Goal: Task Accomplishment & Management: Complete application form

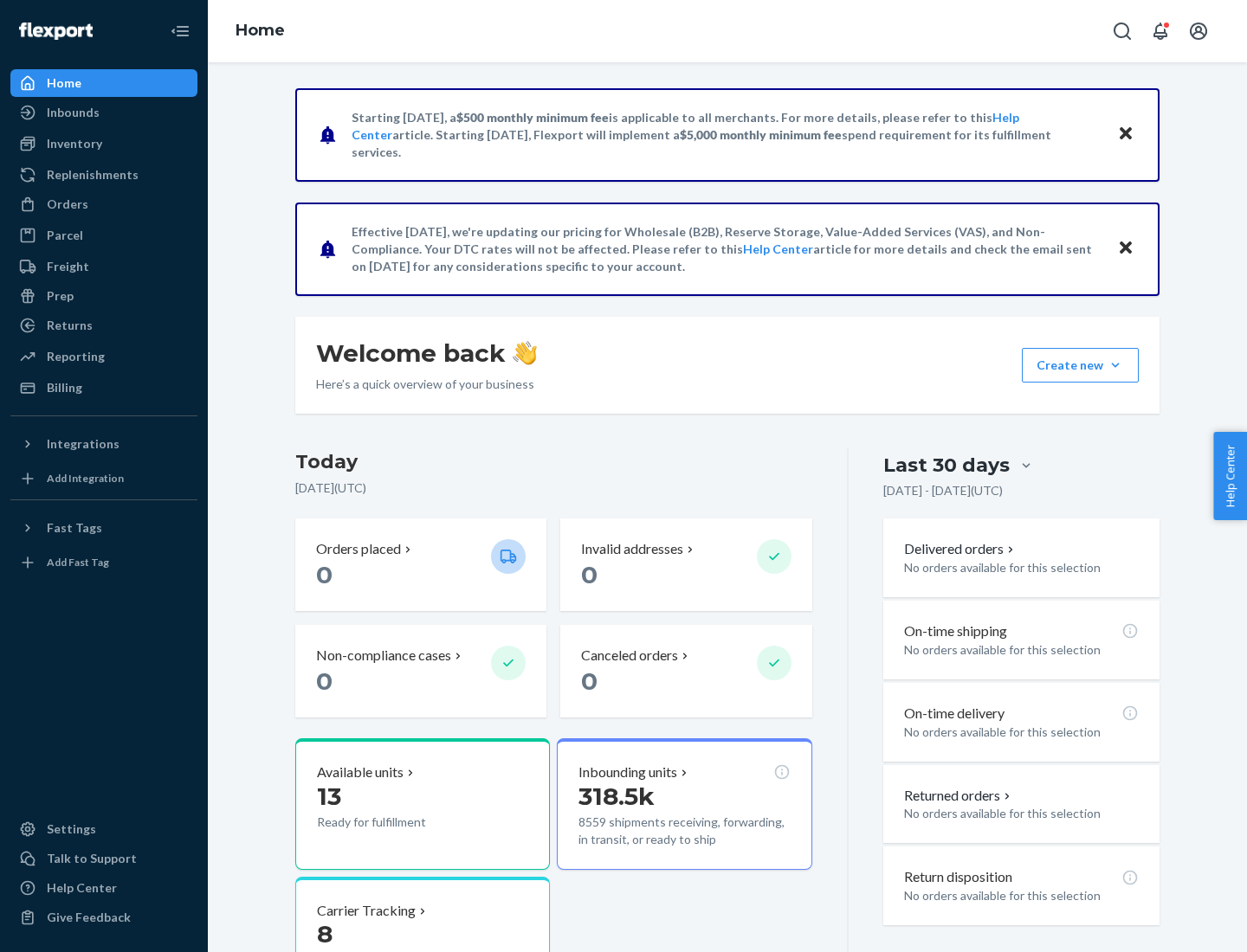
click at [1115, 365] on button "Create new Create new inbound Create new order Create new product" at bounding box center [1080, 365] width 116 height 35
click at [104, 112] on div "Inbounds" at bounding box center [104, 112] width 183 height 25
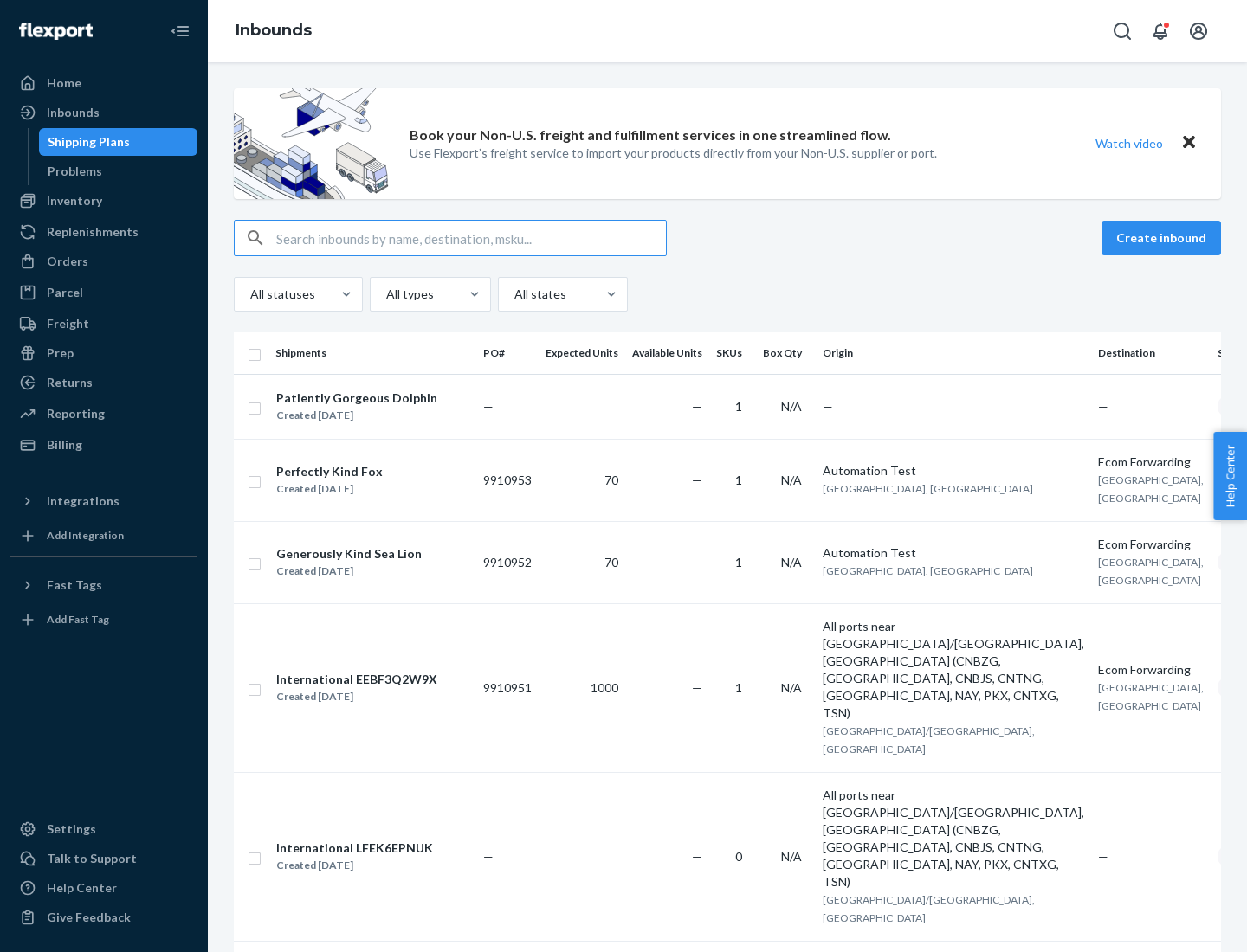
click at [1164, 238] on button "Create inbound" at bounding box center [1160, 238] width 119 height 35
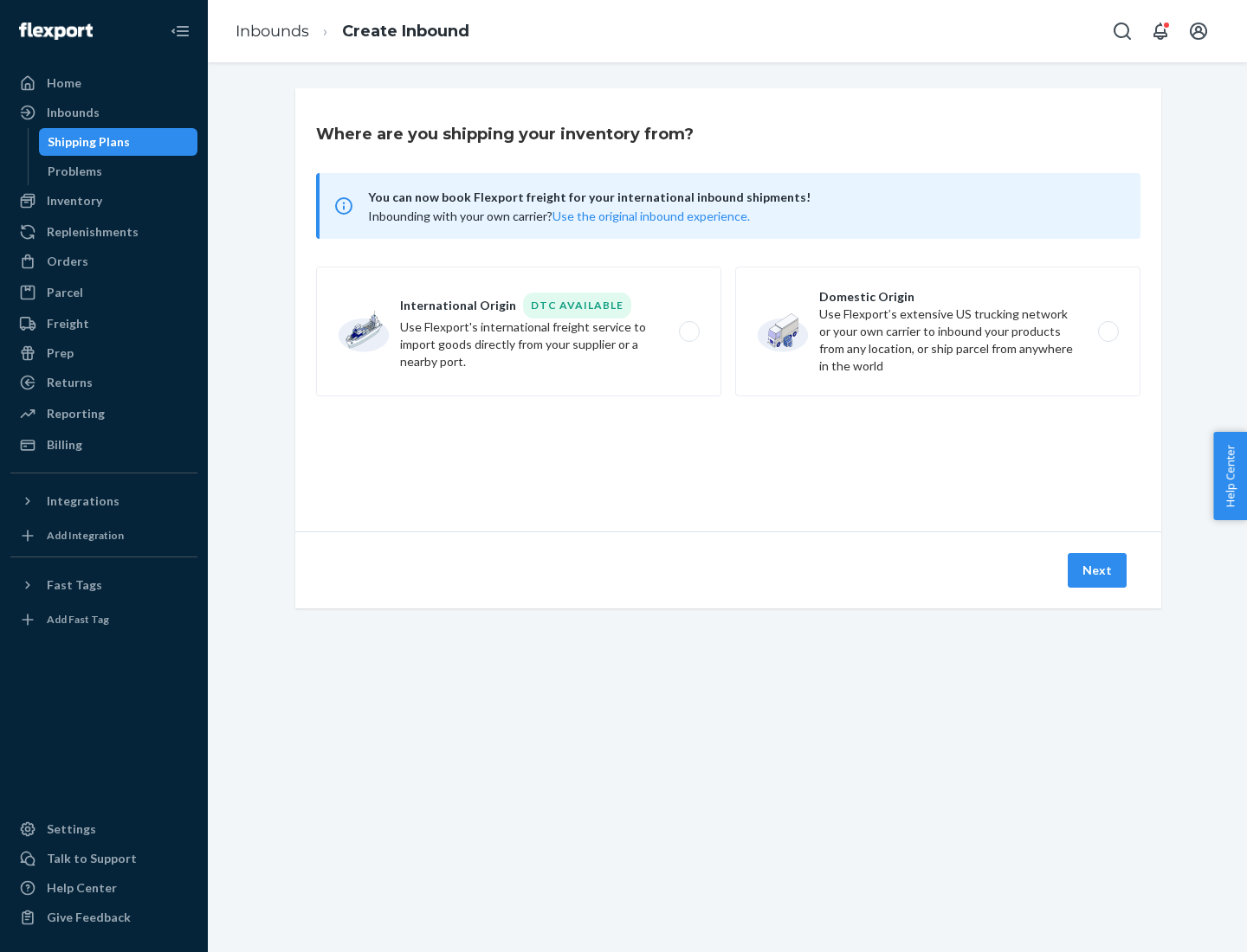
click at [938, 331] on label "Domestic Origin Use Flexport’s extensive US trucking network or your own carrie…" at bounding box center [937, 331] width 405 height 130
click at [1108, 331] on input "Domestic Origin Use Flexport’s extensive US trucking network or your own carrie…" at bounding box center [1113, 331] width 11 height 11
radio input "true"
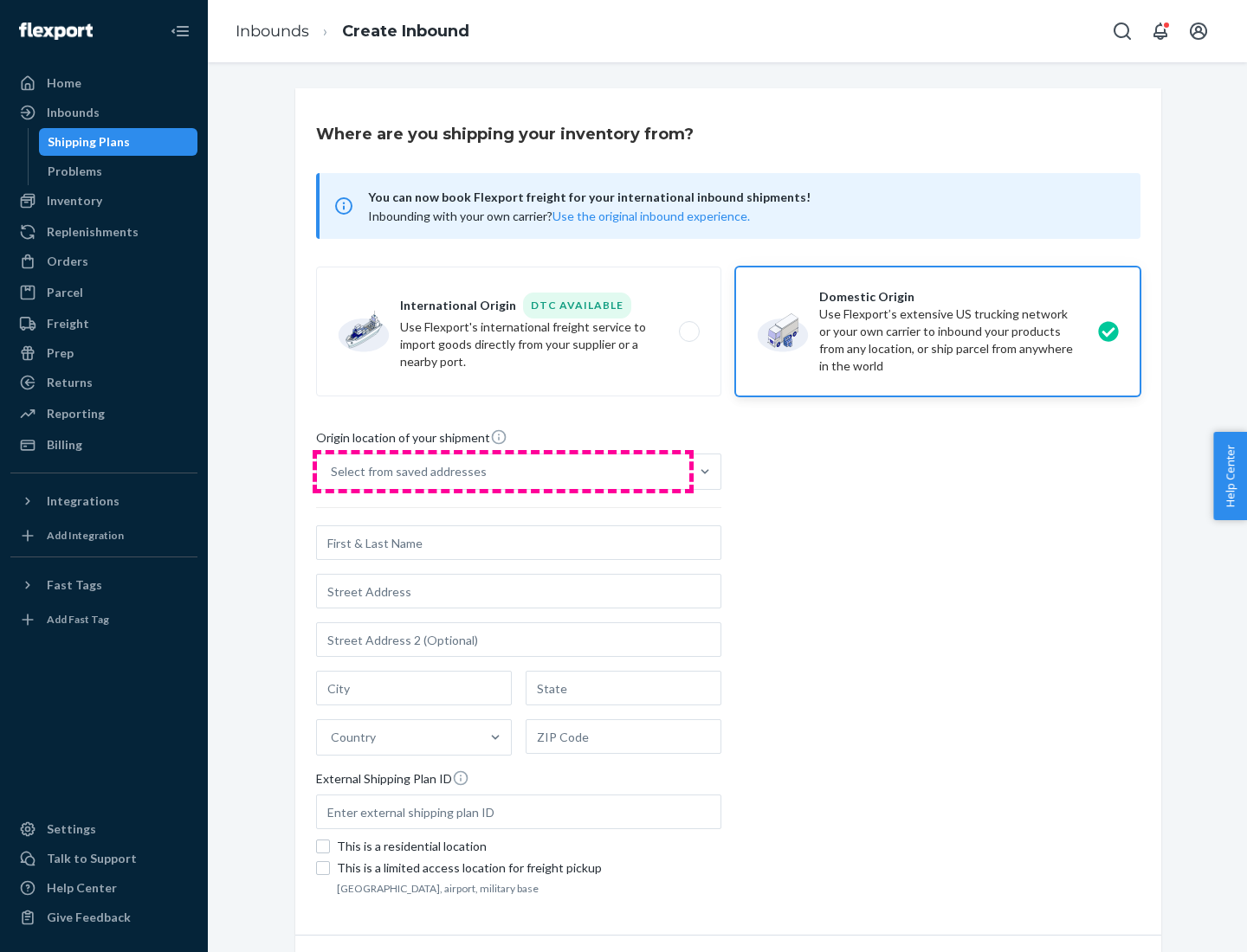
click at [503, 472] on div "Select from saved addresses" at bounding box center [502, 472] width 372 height 35
click at [332, 472] on input "Select from saved addresses" at bounding box center [331, 473] width 2 height 18
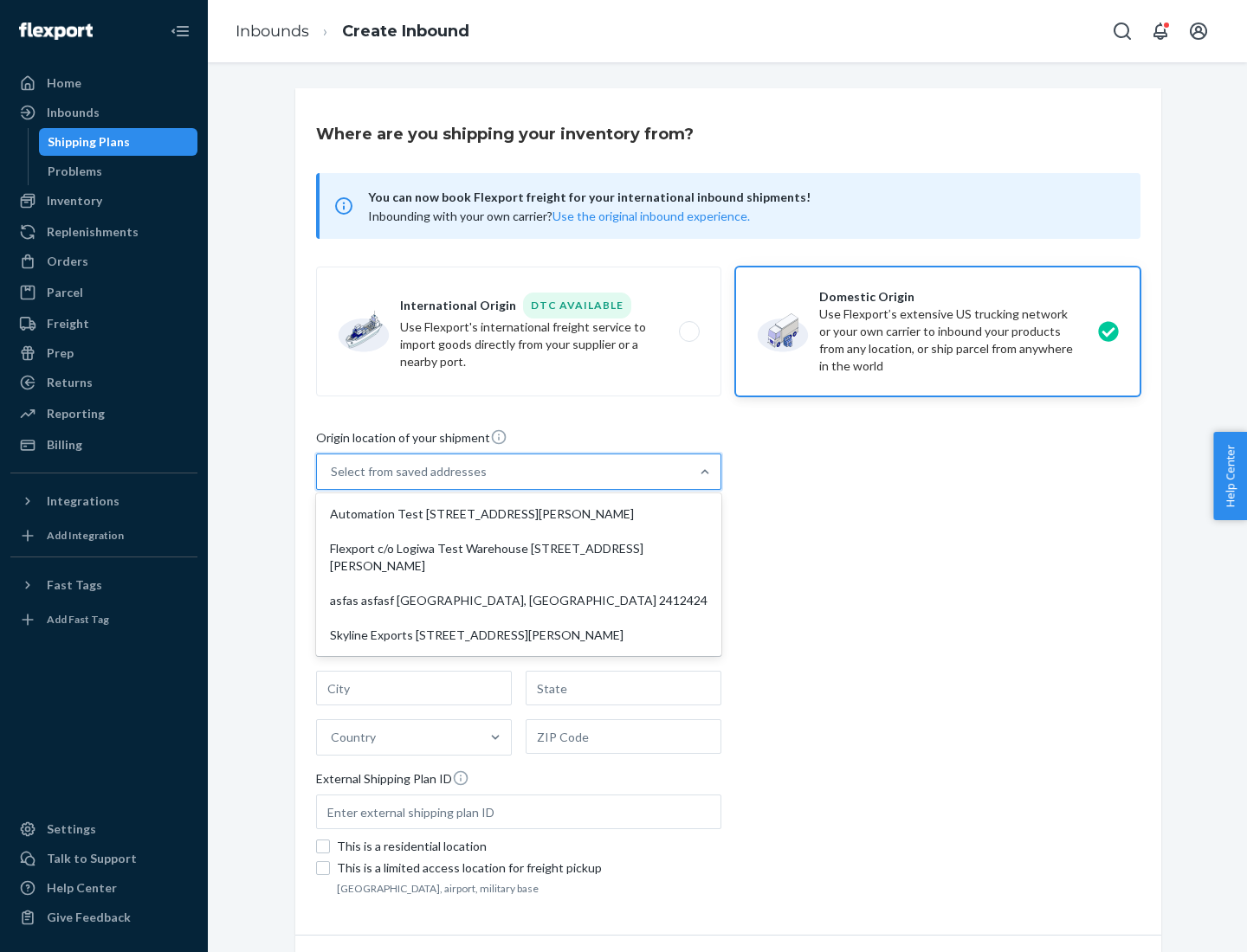
scroll to position [7, 0]
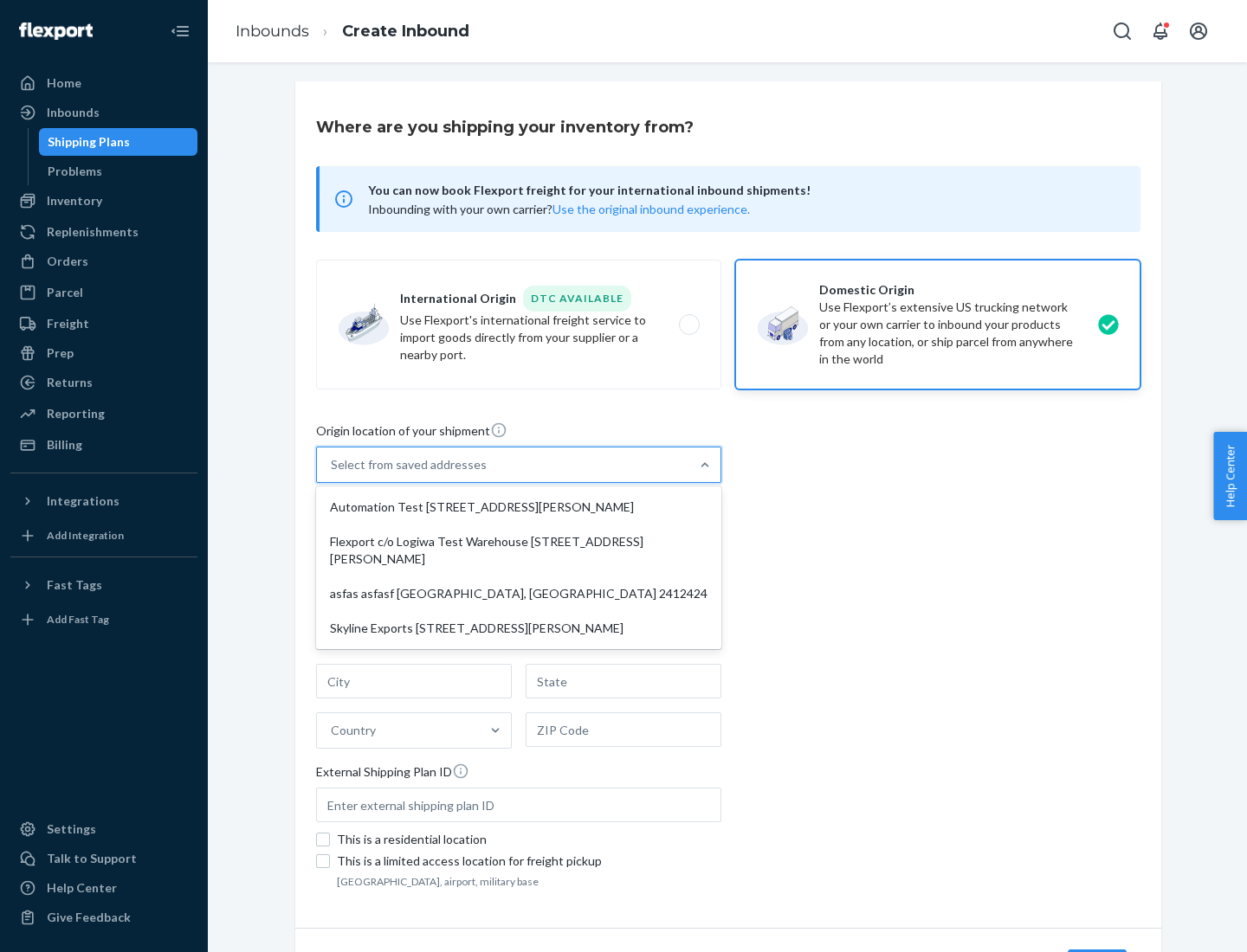
click at [519, 507] on div "Automation Test [STREET_ADDRESS][PERSON_NAME]" at bounding box center [519, 507] width 399 height 35
click at [332, 474] on input "option Automation Test [STREET_ADDRESS][PERSON_NAME] focused, 1 of 4. 4 results…" at bounding box center [331, 466] width 2 height 18
type input "Automation Test"
type input "9th Floor"
type input "[GEOGRAPHIC_DATA]"
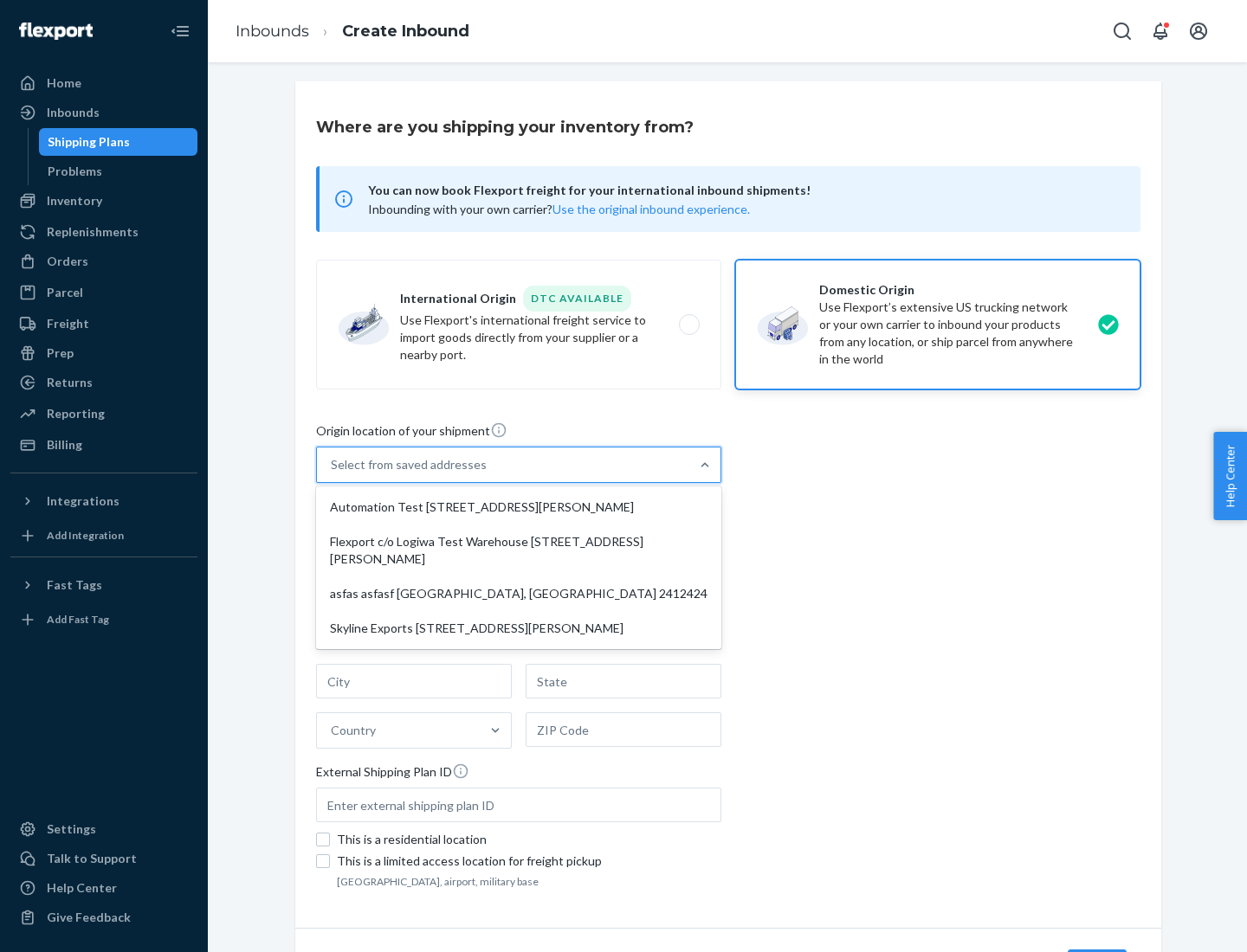
type input "CA"
type input "94104"
type input "[STREET_ADDRESS][PERSON_NAME]"
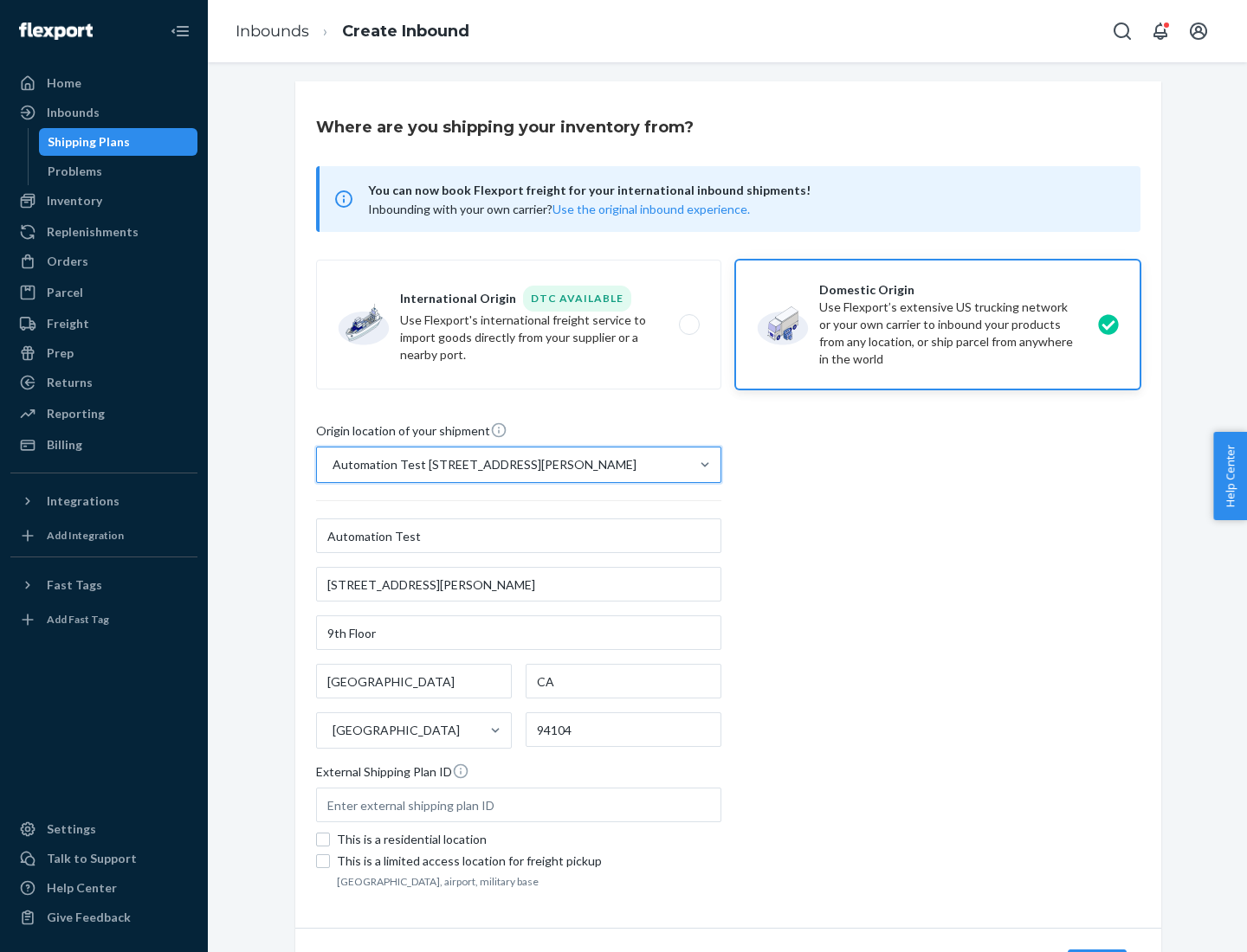
scroll to position [102, 0]
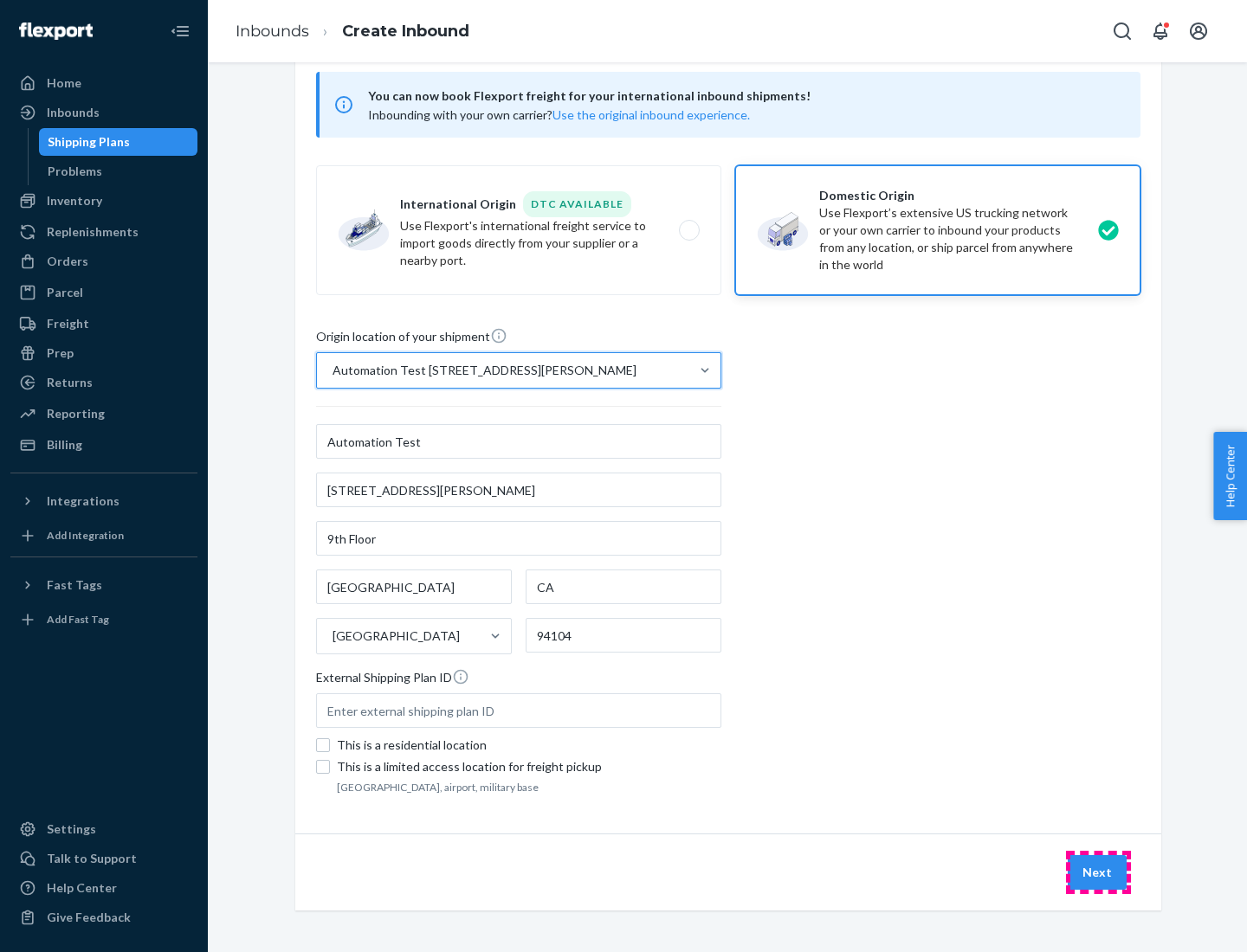
click at [1098, 873] on button "Next" at bounding box center [1097, 872] width 59 height 35
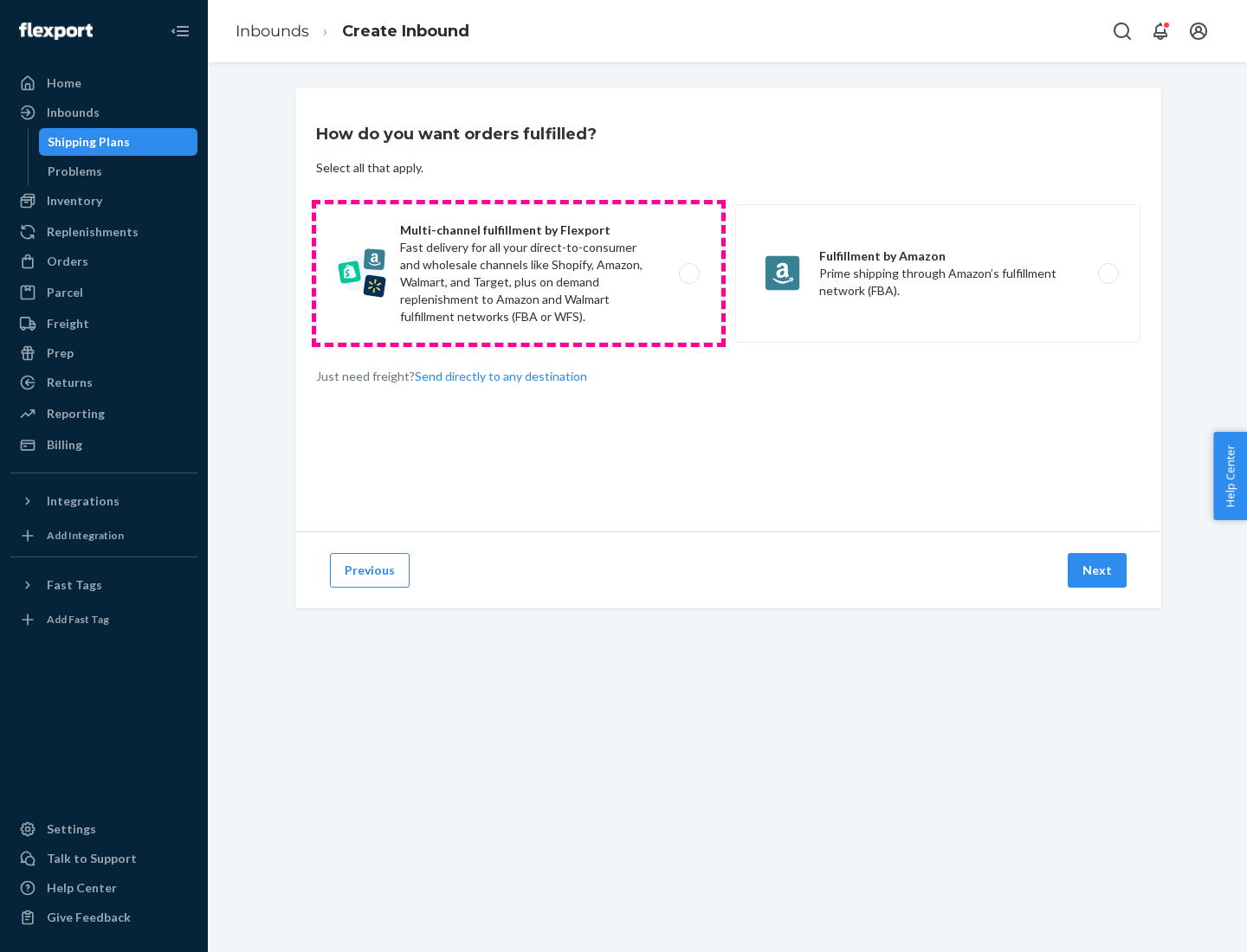
click at [519, 273] on label "Multi-channel fulfillment by Flexport Fast delivery for all your direct-to-cons…" at bounding box center [518, 273] width 405 height 138
click at [689, 273] on input "Multi-channel fulfillment by Flexport Fast delivery for all your direct-to-cons…" at bounding box center [694, 273] width 11 height 11
radio input "true"
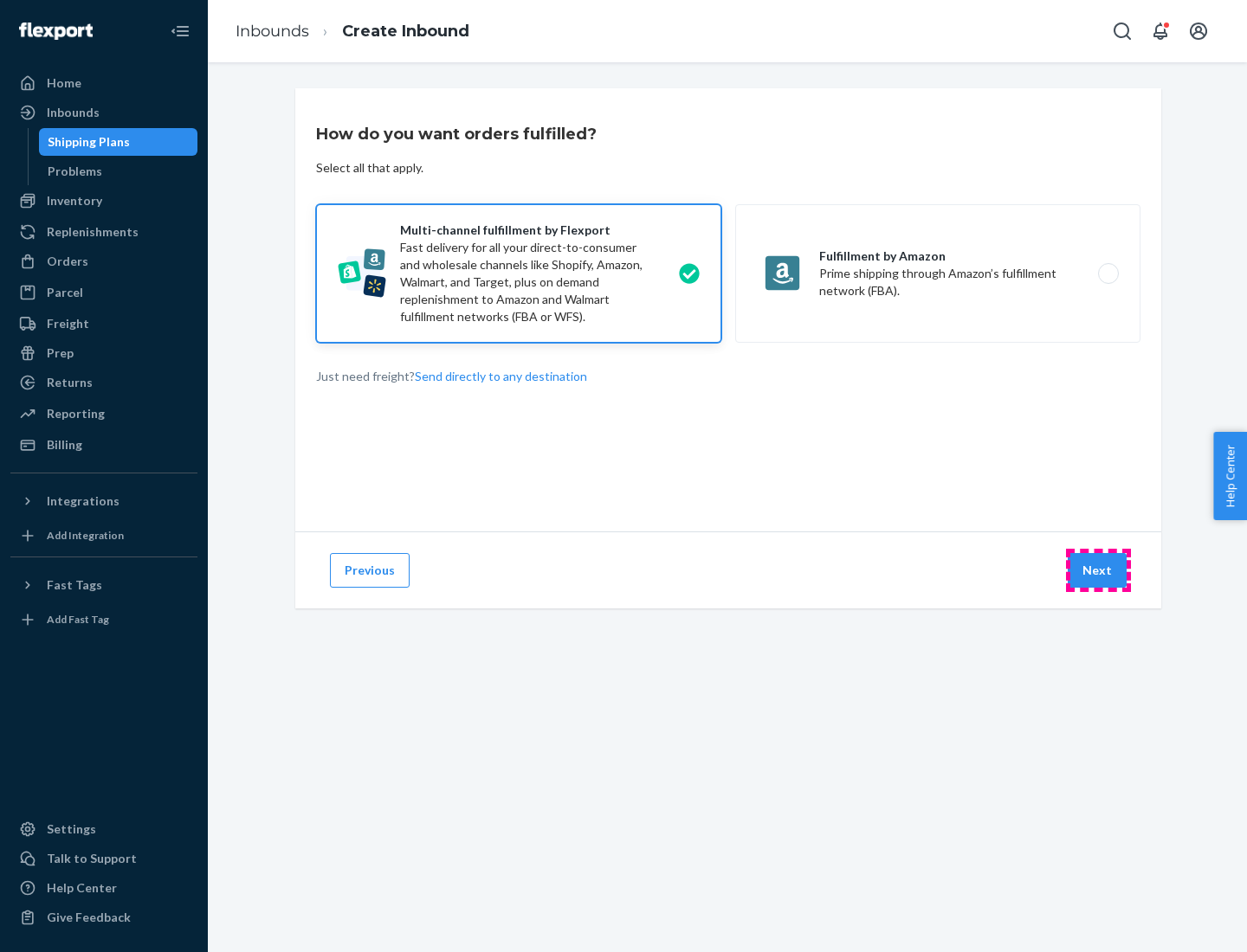
click at [1098, 570] on button "Next" at bounding box center [1097, 570] width 59 height 35
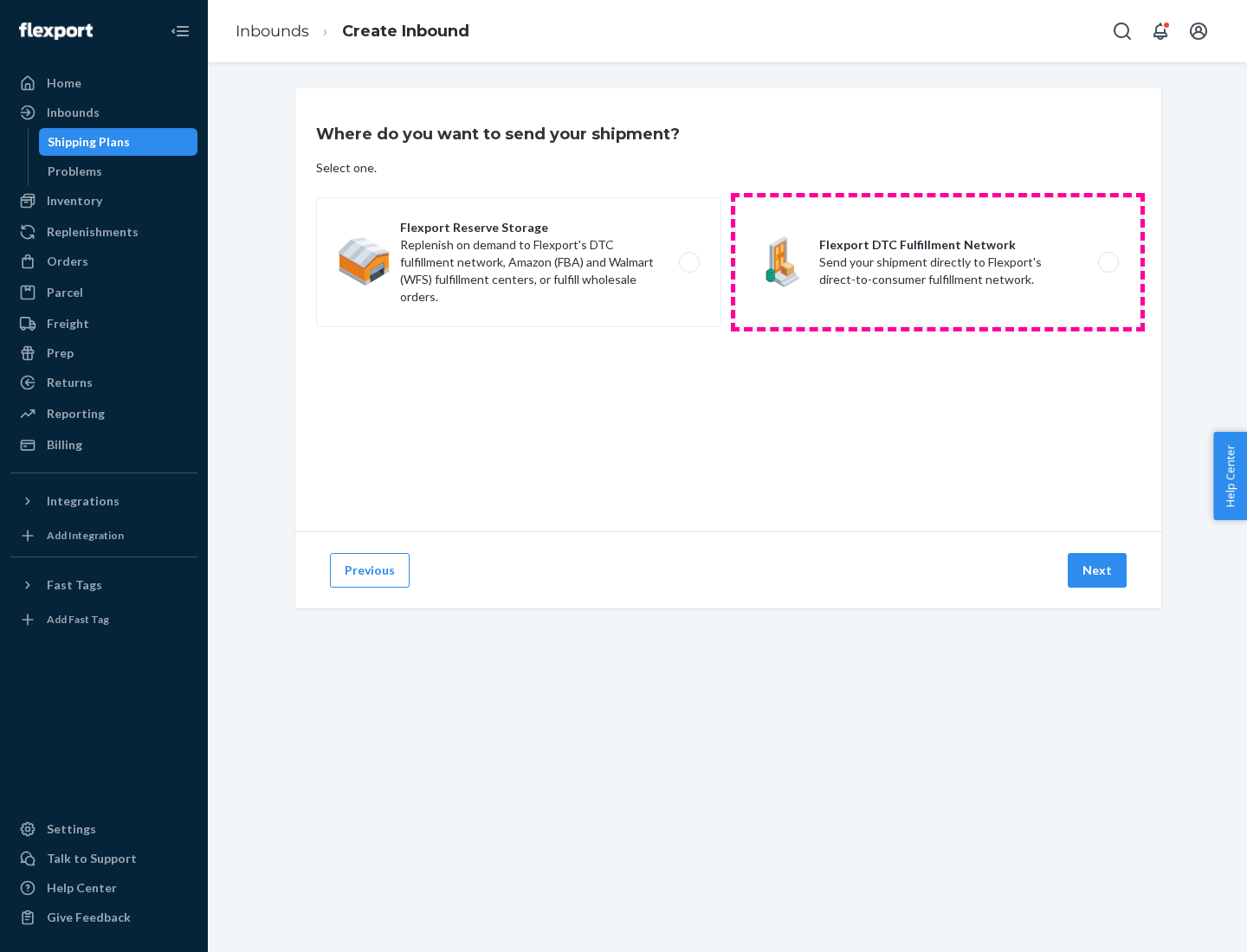
click at [938, 262] on label "Flexport DTC Fulfillment Network Send your shipment directly to Flexport's dire…" at bounding box center [937, 262] width 405 height 130
click at [1108, 262] on input "Flexport DTC Fulfillment Network Send your shipment directly to Flexport's dire…" at bounding box center [1113, 262] width 11 height 11
radio input "true"
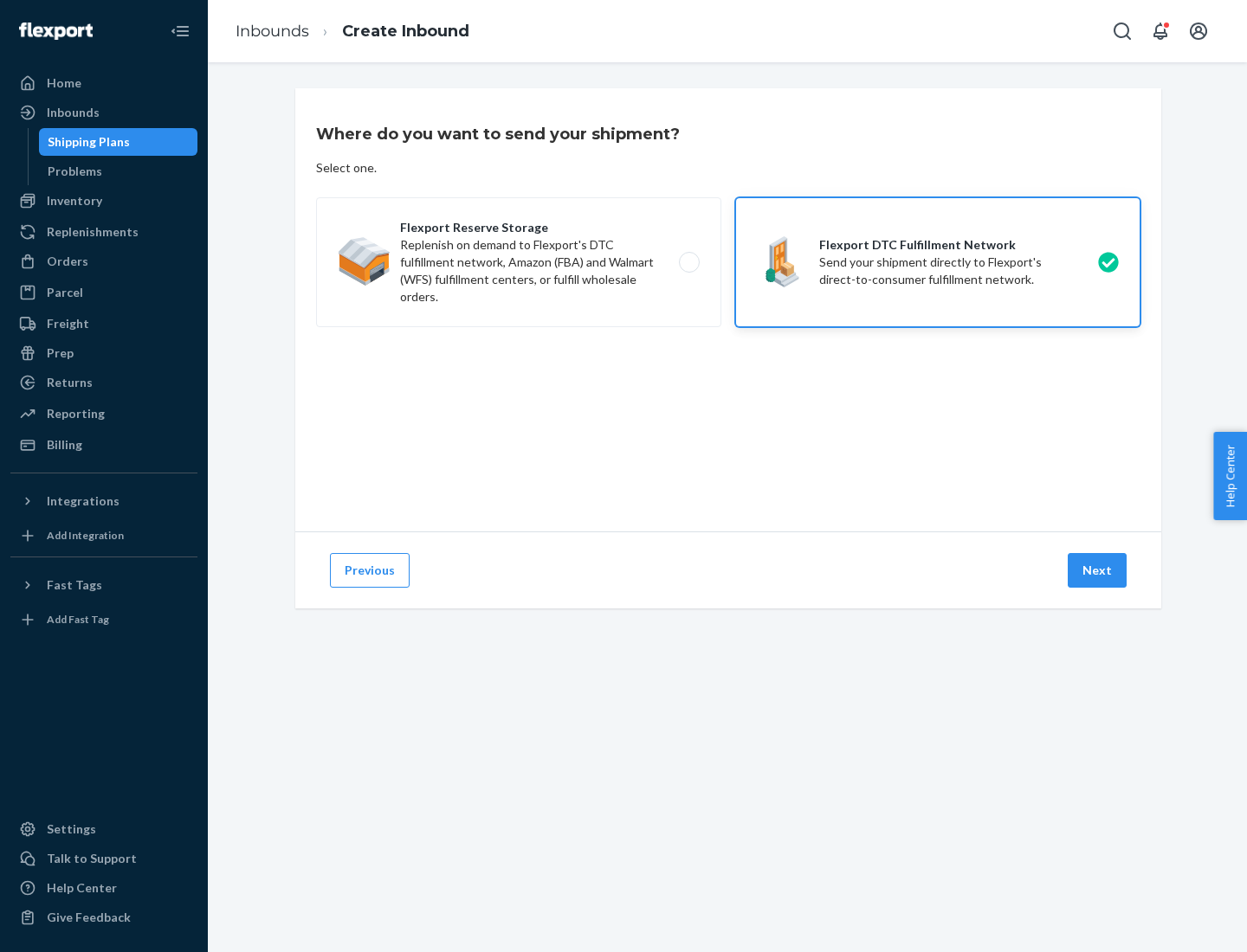
click at [1098, 570] on button "Next" at bounding box center [1097, 570] width 59 height 35
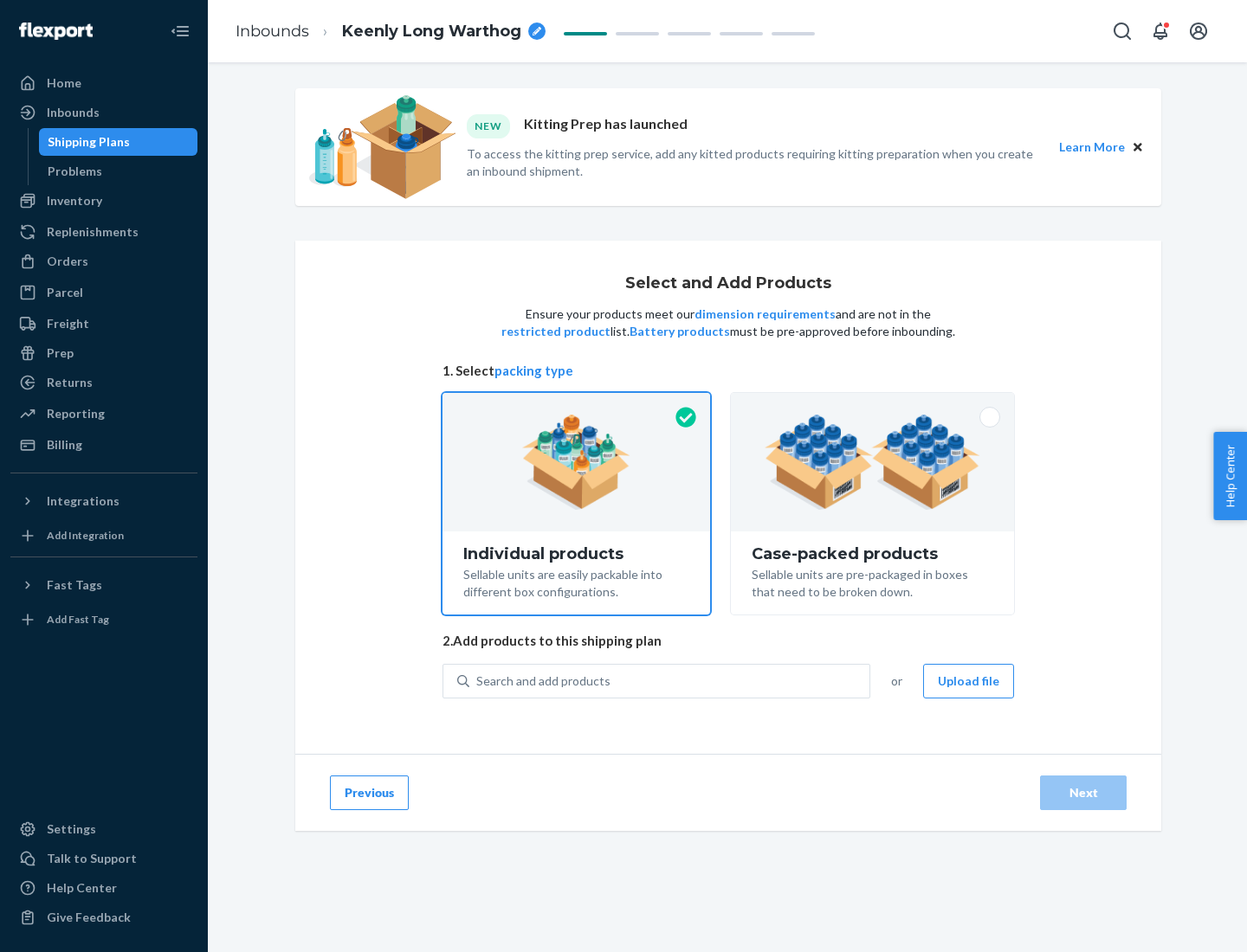
click at [873, 463] on img at bounding box center [872, 462] width 216 height 96
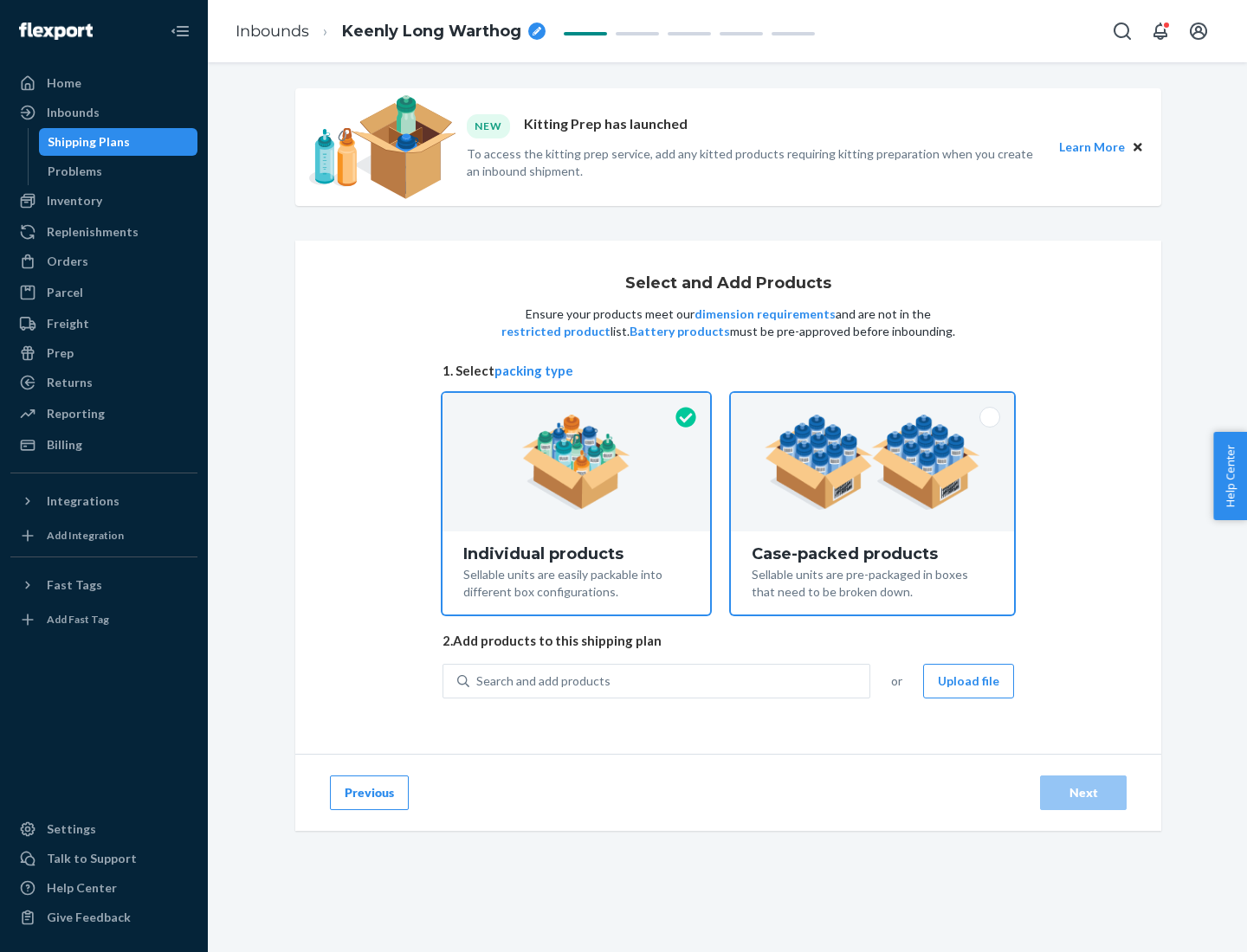
click at [873, 404] on input "Case-packed products Sellable units are pre-packaged in boxes that need to be b…" at bounding box center [872, 398] width 11 height 11
radio input "true"
radio input "false"
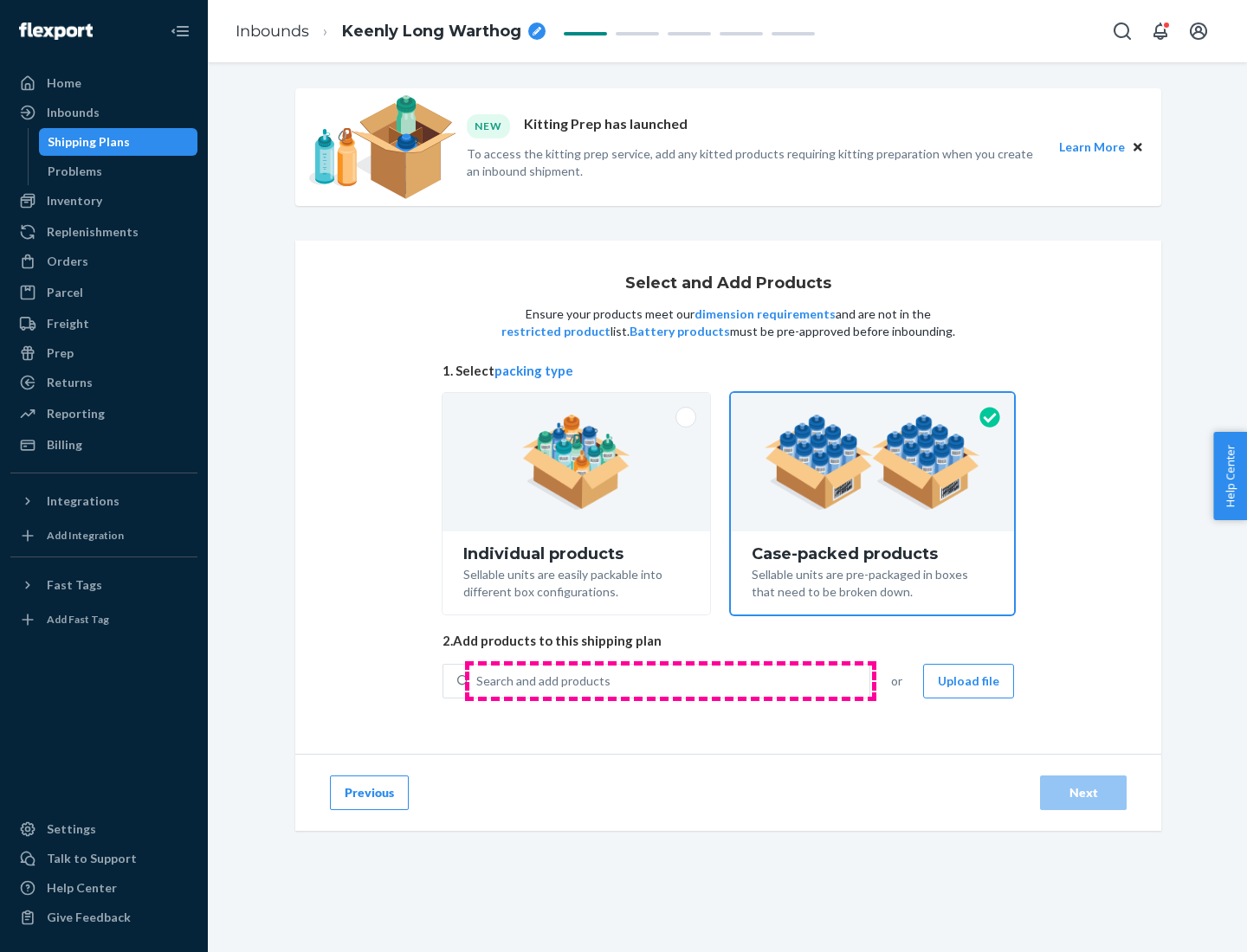
click at [670, 681] on div "Search and add products" at bounding box center [669, 682] width 400 height 32
click at [477, 681] on input "Search and add products" at bounding box center [477, 682] width 2 height 18
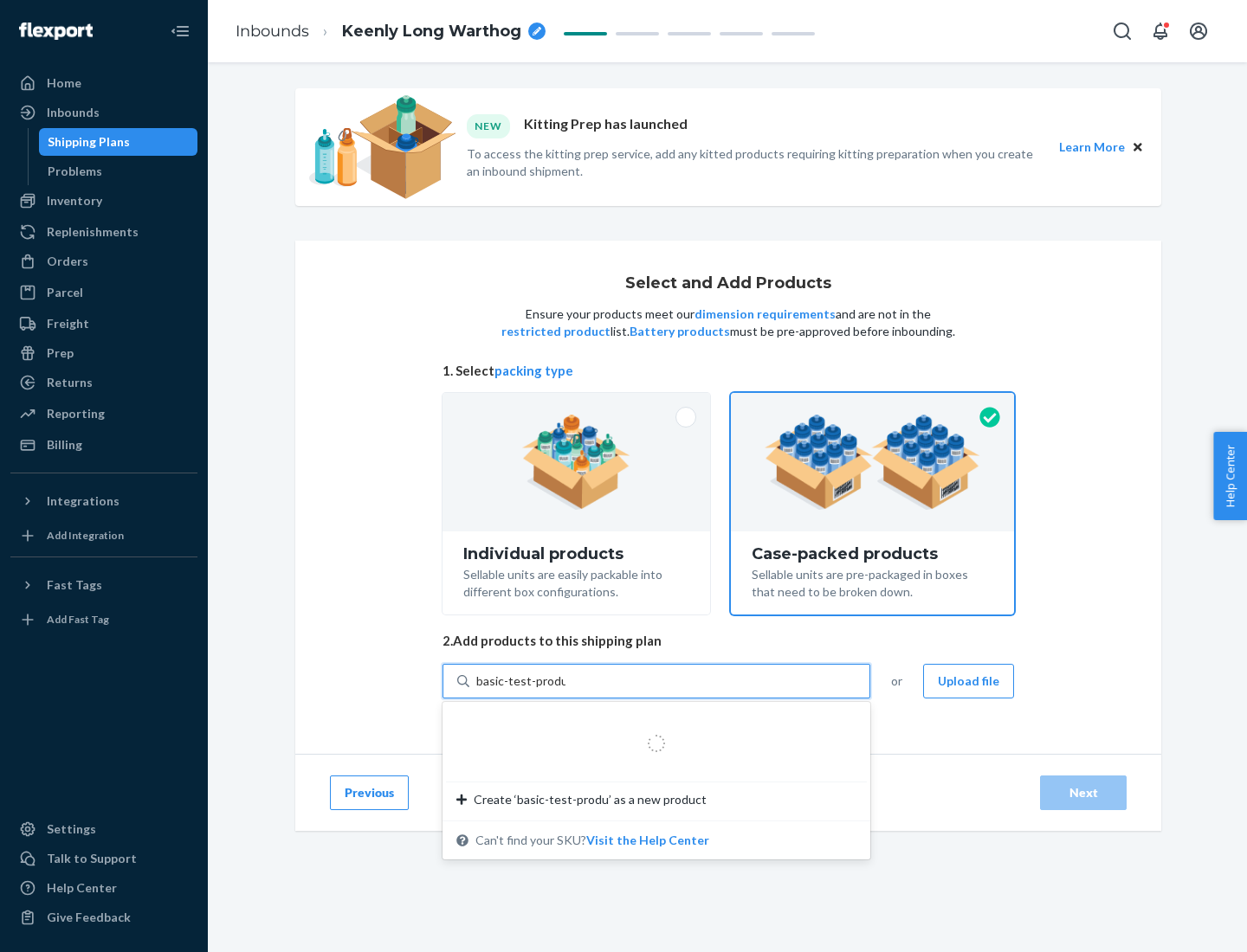
type input "basic-test-product-1"
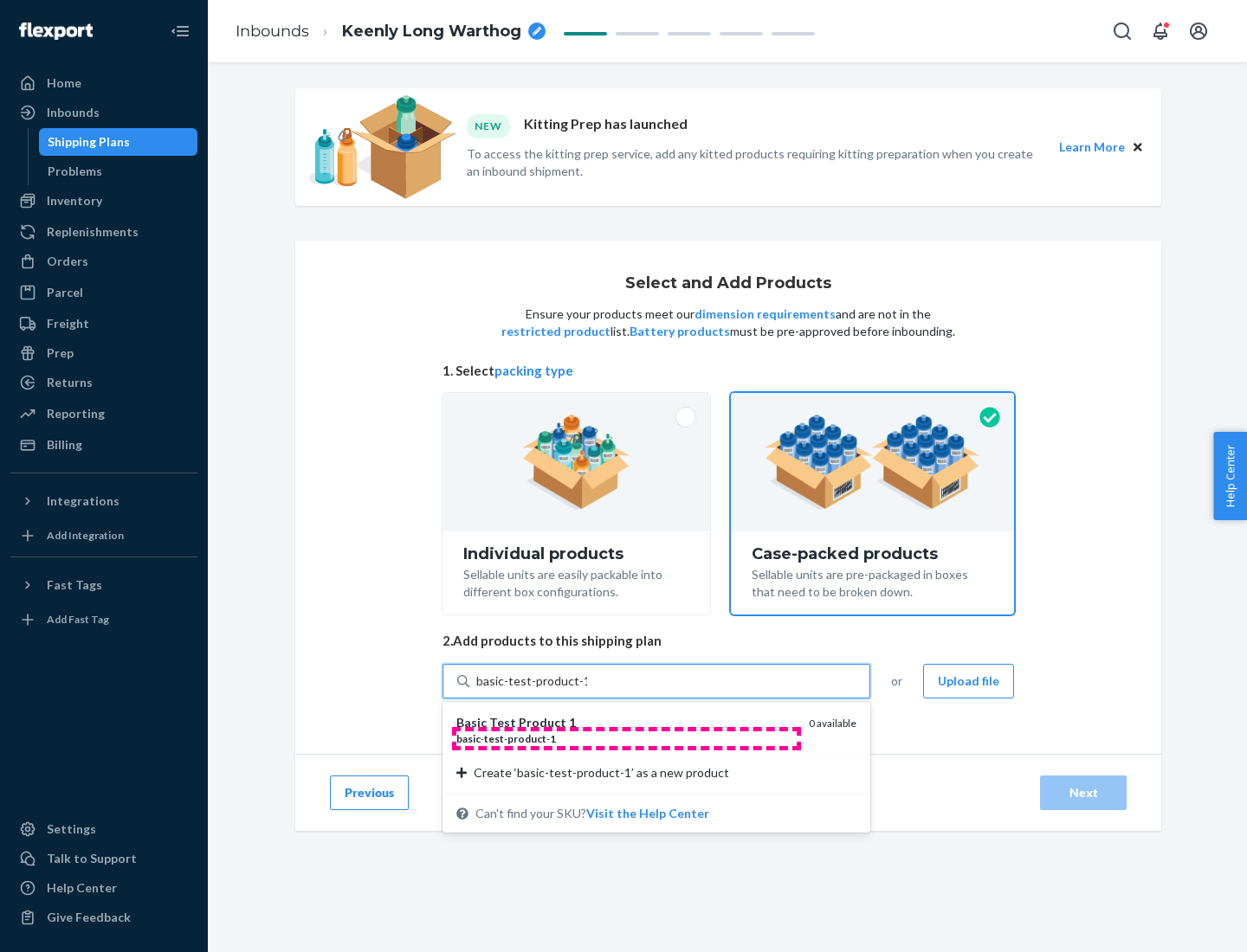
click at [626, 739] on div "basic - test - product - 1" at bounding box center [625, 739] width 338 height 15
click at [587, 690] on input "basic-test-product-1" at bounding box center [532, 682] width 110 height 18
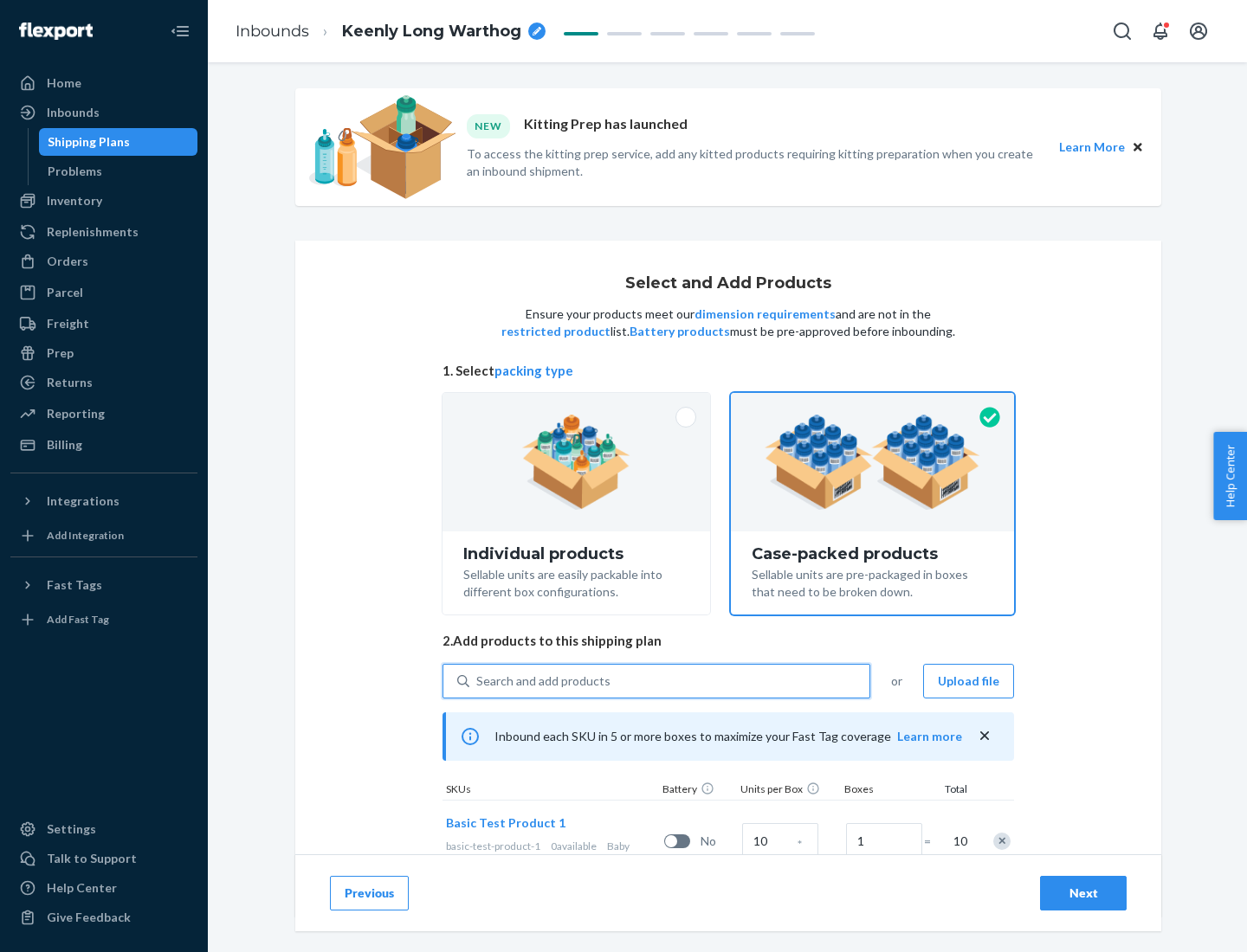
scroll to position [62, 0]
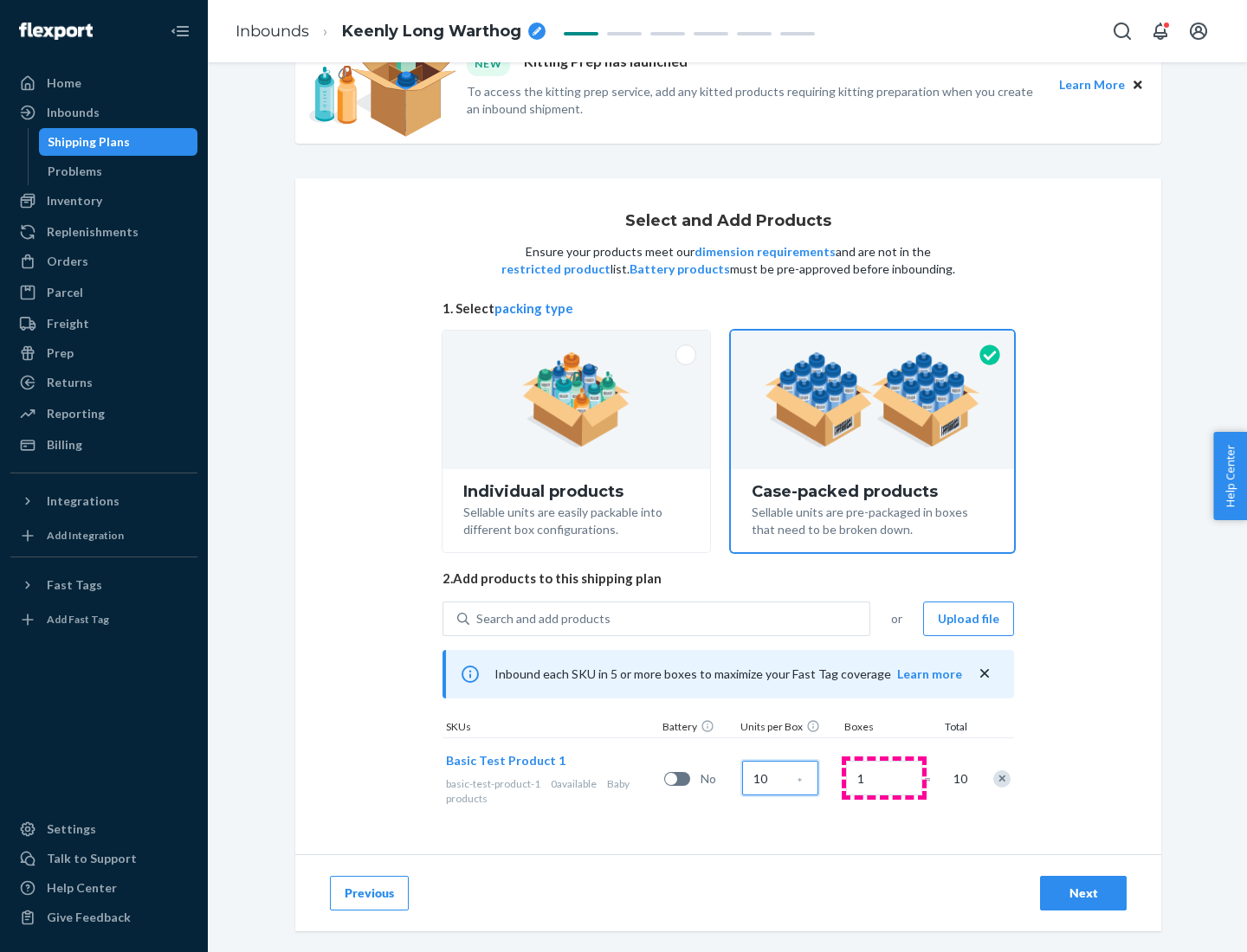
type input "10"
type input "7"
click at [1083, 894] on div "Next" at bounding box center [1083, 894] width 57 height 18
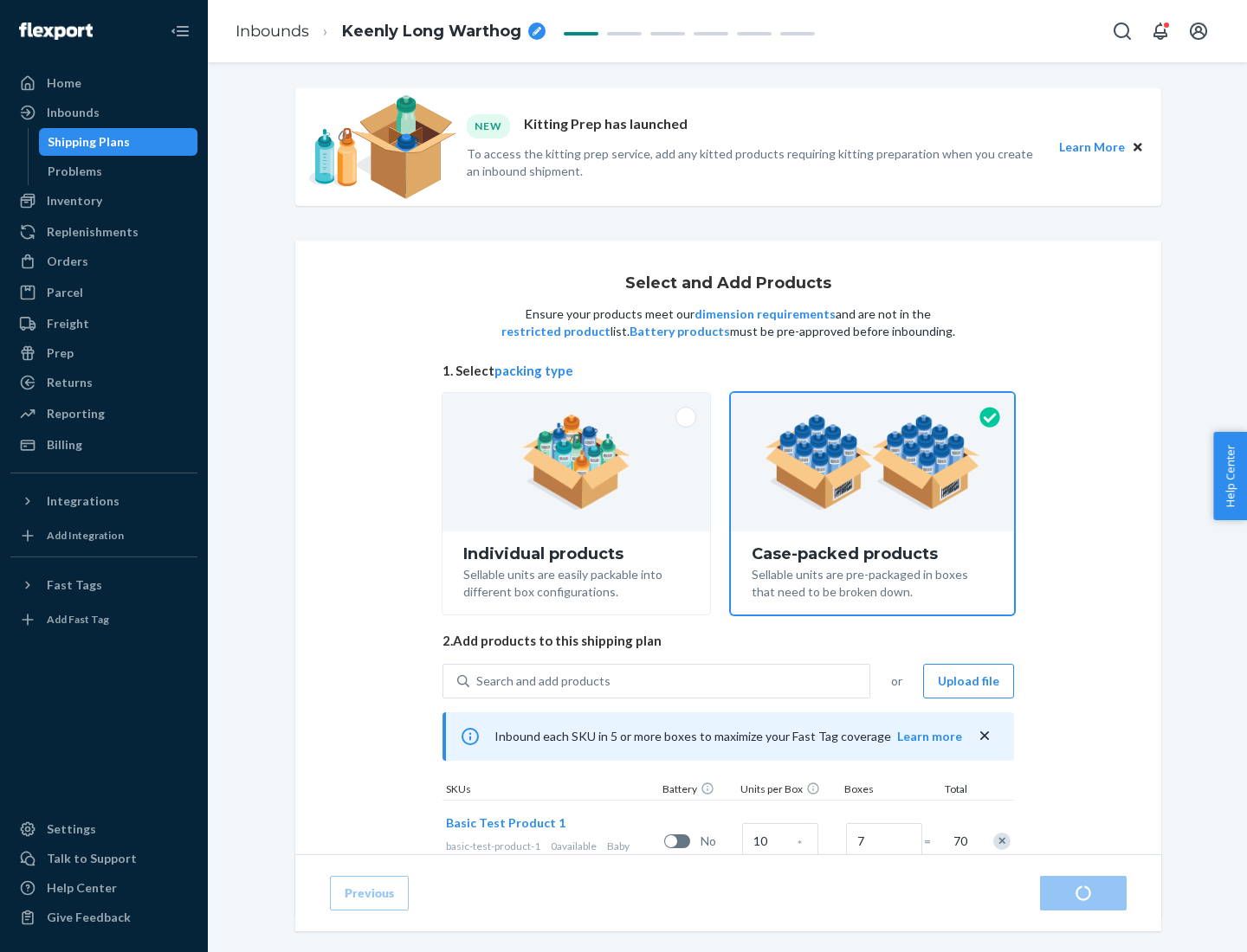
radio input "true"
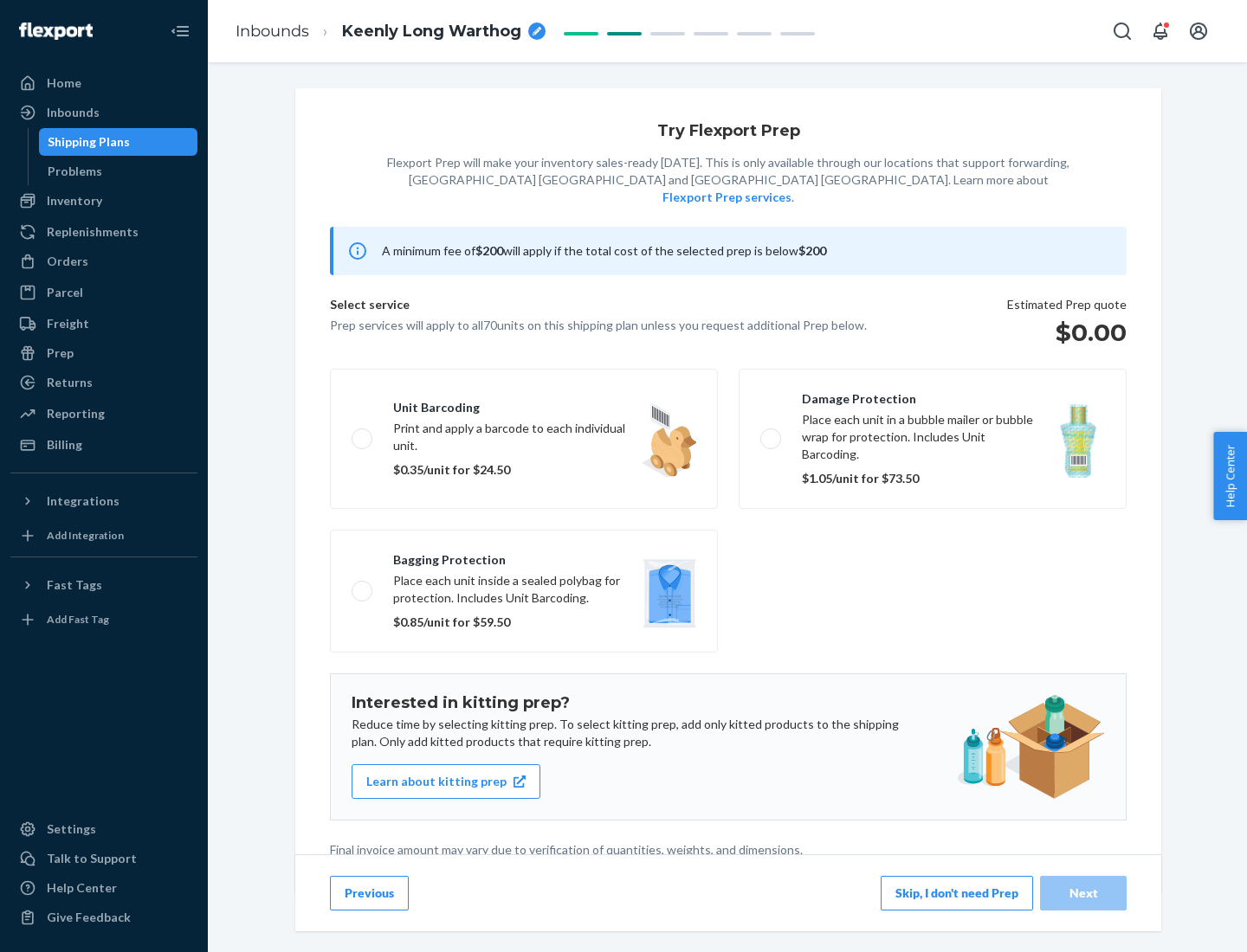
scroll to position [4, 0]
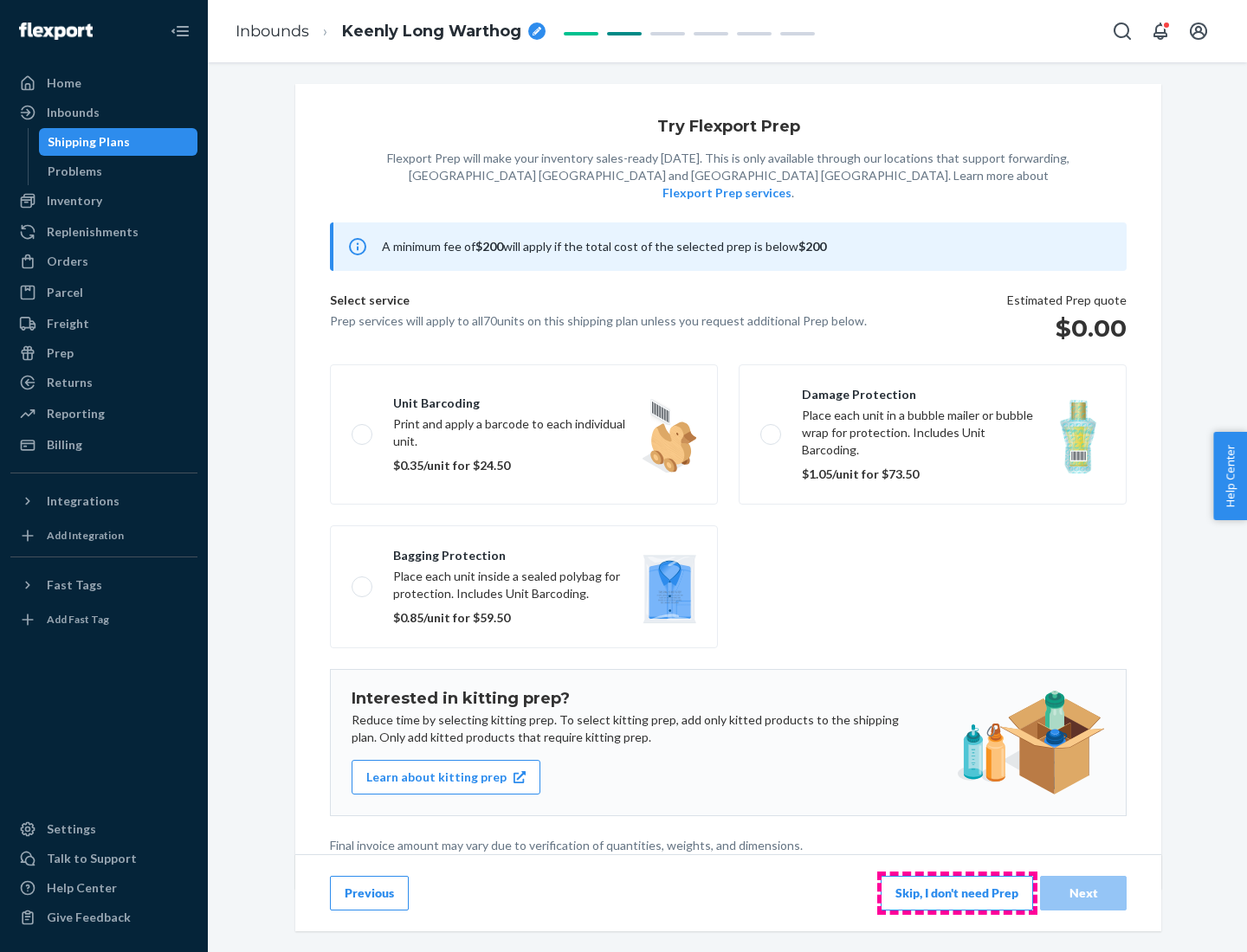
click at [957, 893] on button "Skip, I don't need Prep" at bounding box center [957, 893] width 152 height 35
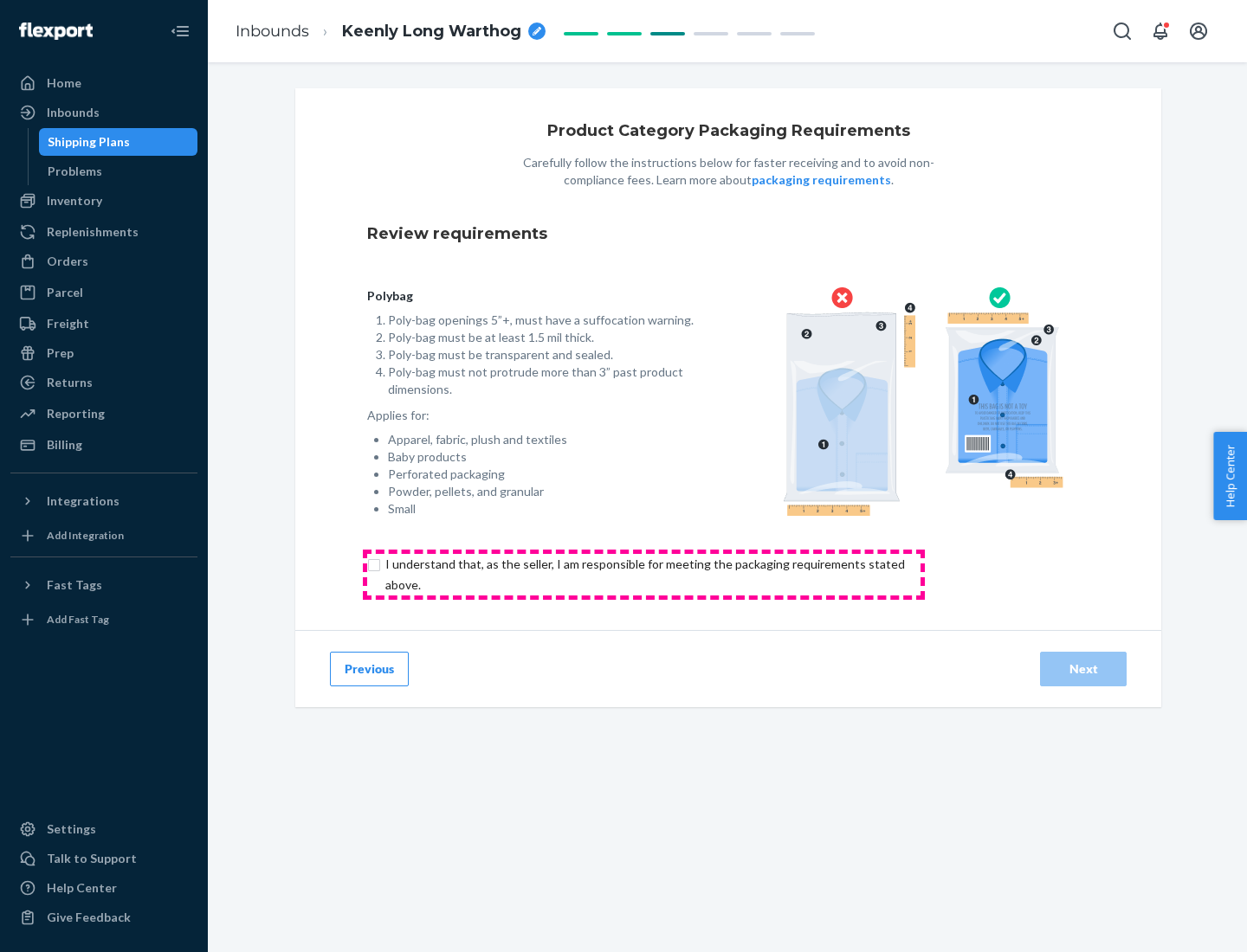
click at [643, 574] on input "checkbox" at bounding box center [655, 575] width 576 height 41
checkbox input "true"
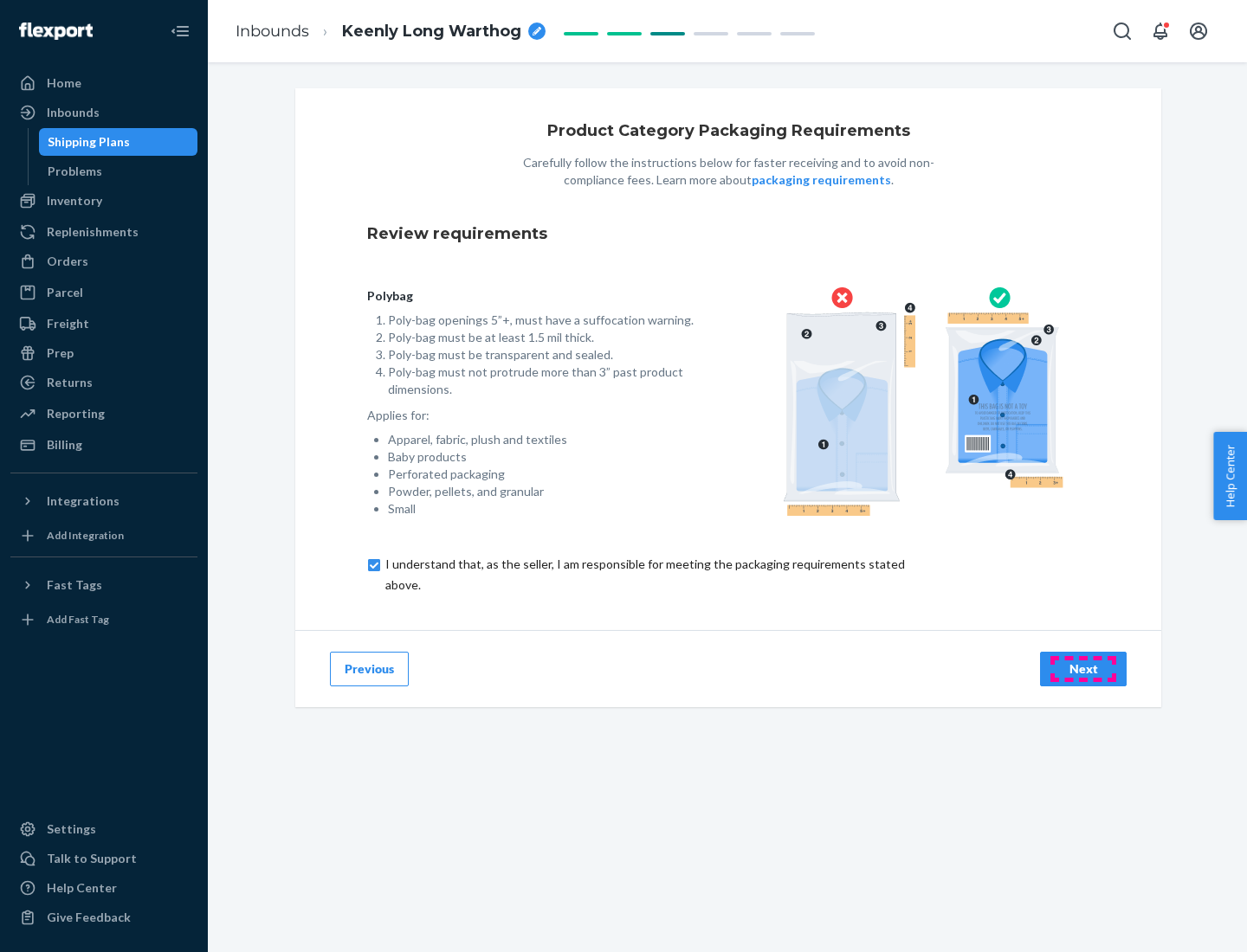
click at [1083, 669] on div "Next" at bounding box center [1083, 670] width 57 height 18
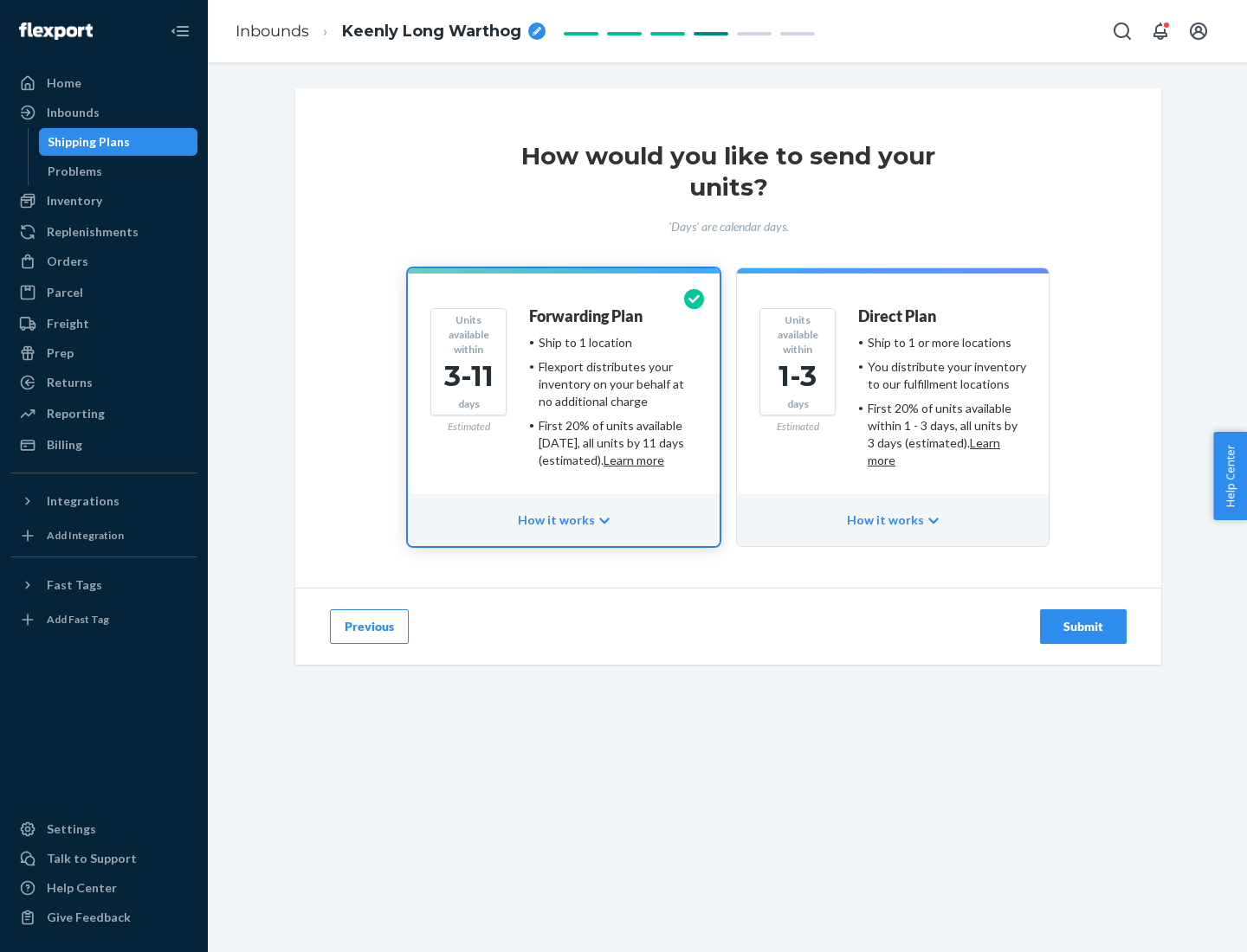
click at [893, 395] on ul "Ship to 1 or more locations You distribute your inventory to our fulfillment lo…" at bounding box center [942, 402] width 168 height 135
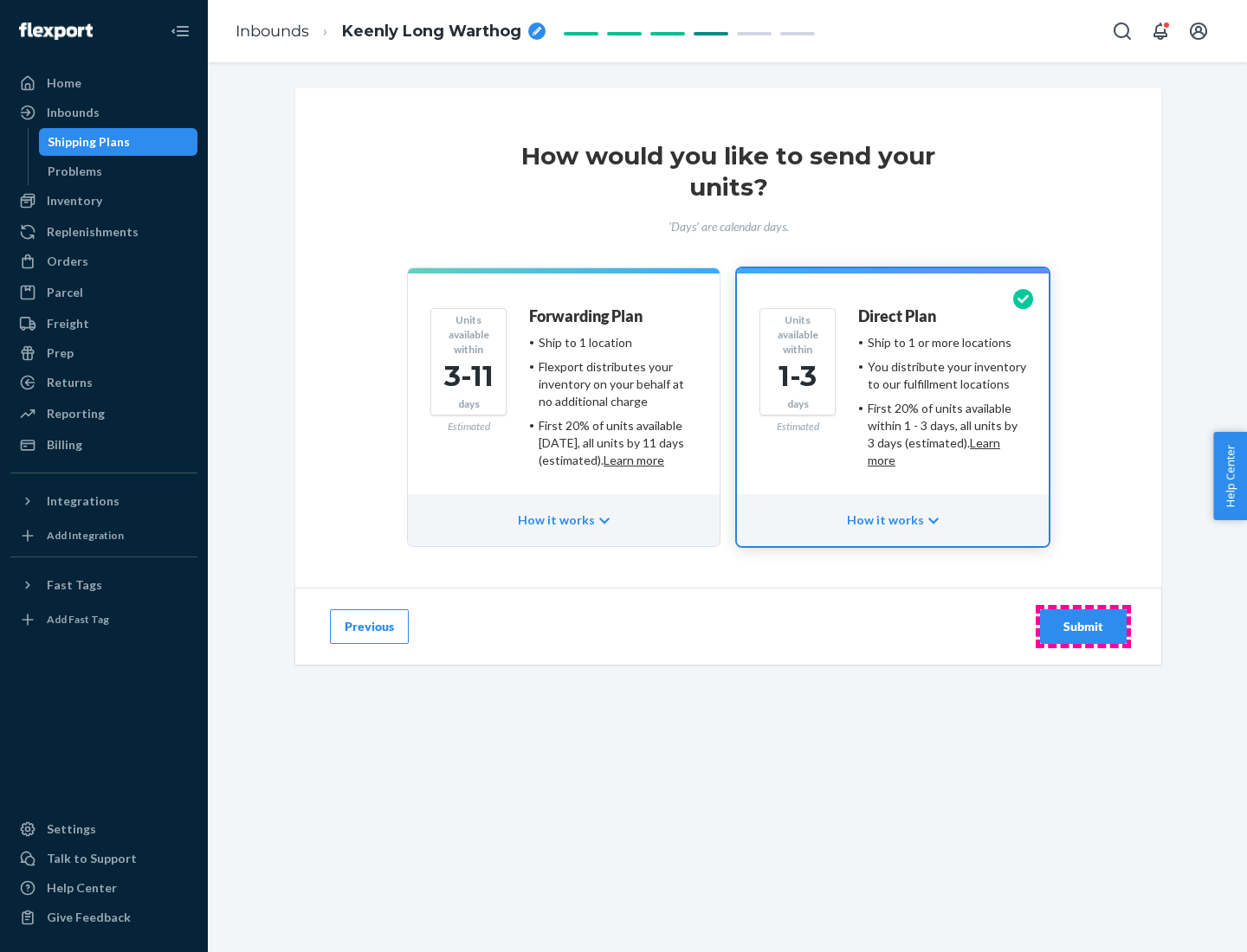
click at [1083, 626] on div "Submit" at bounding box center [1083, 627] width 57 height 18
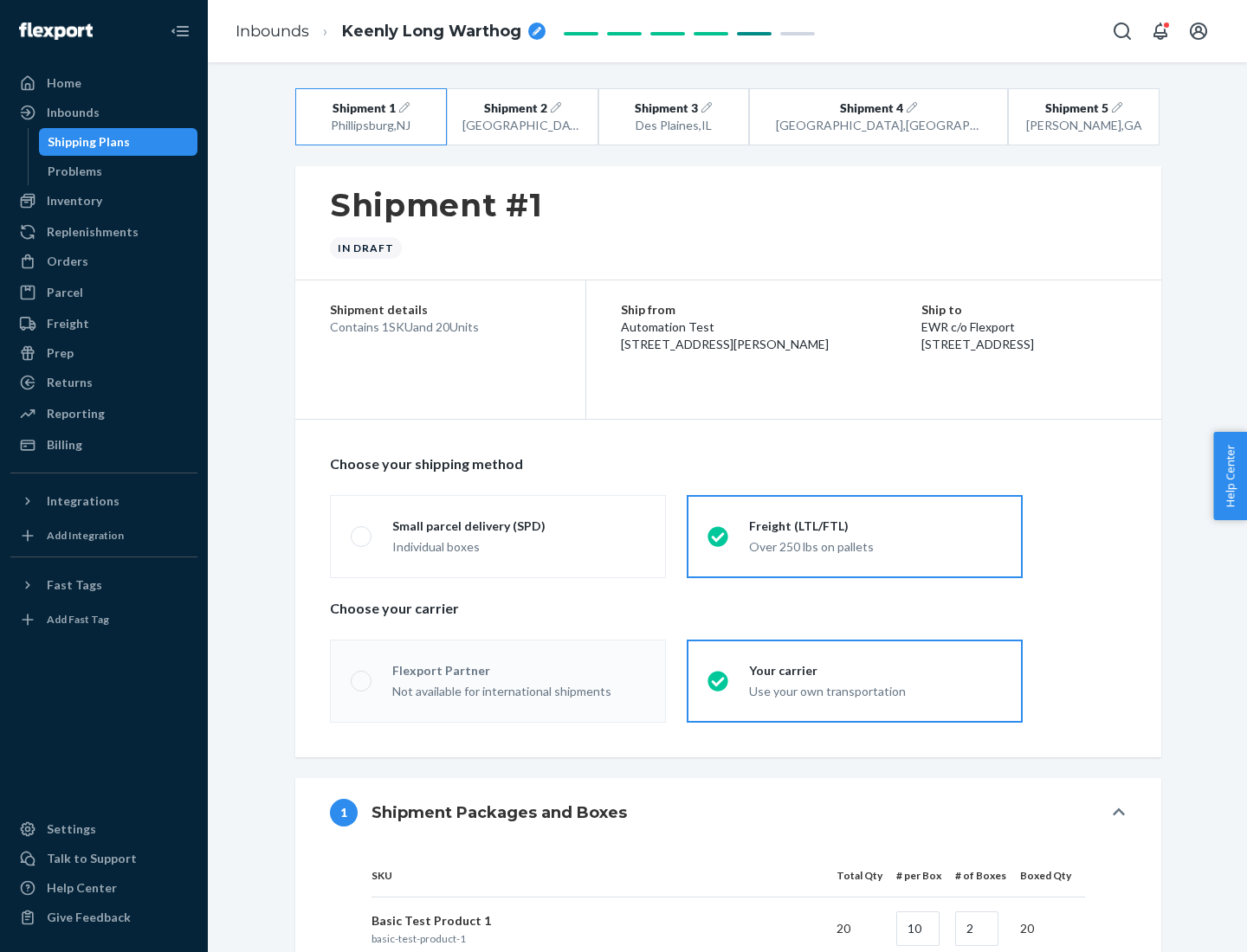
radio input "true"
radio input "false"
radio input "true"
radio input "false"
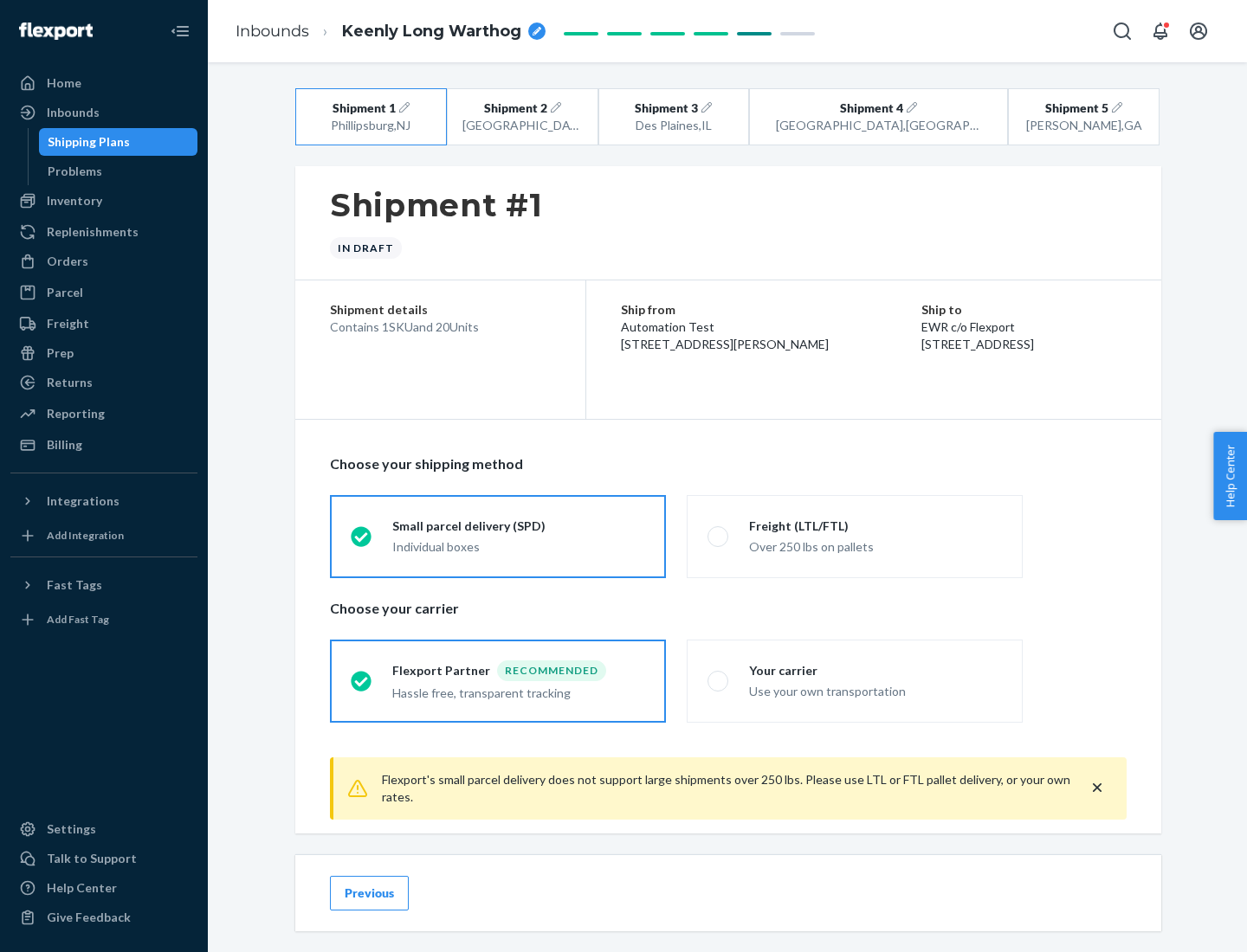
scroll to position [19, 0]
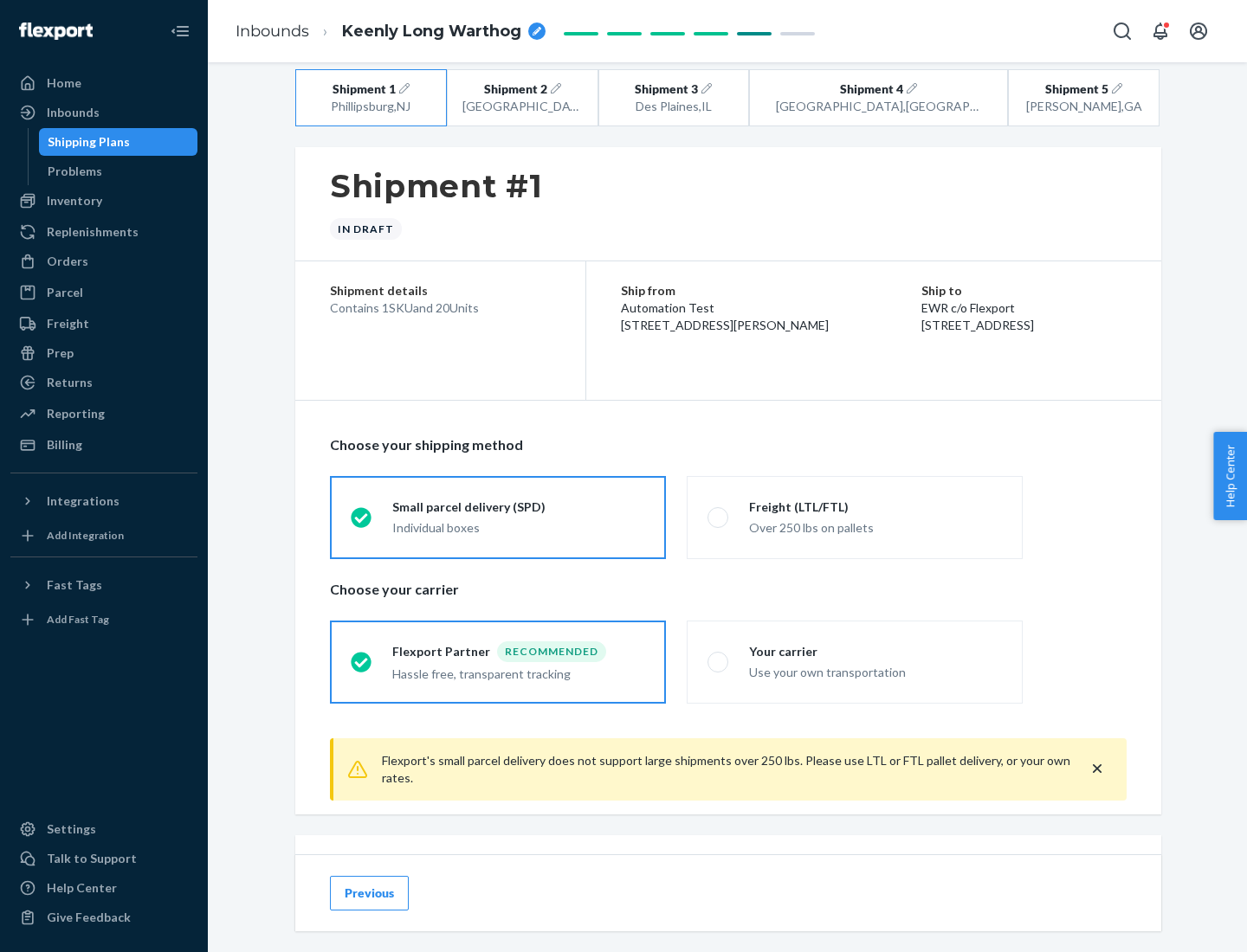
click at [875, 506] on div "Freight (LTL/FTL)" at bounding box center [875, 508] width 253 height 18
click at [718, 512] on input "Freight (LTL/FTL) Over 250 lbs on pallets" at bounding box center [712, 517] width 11 height 11
radio input "true"
radio input "false"
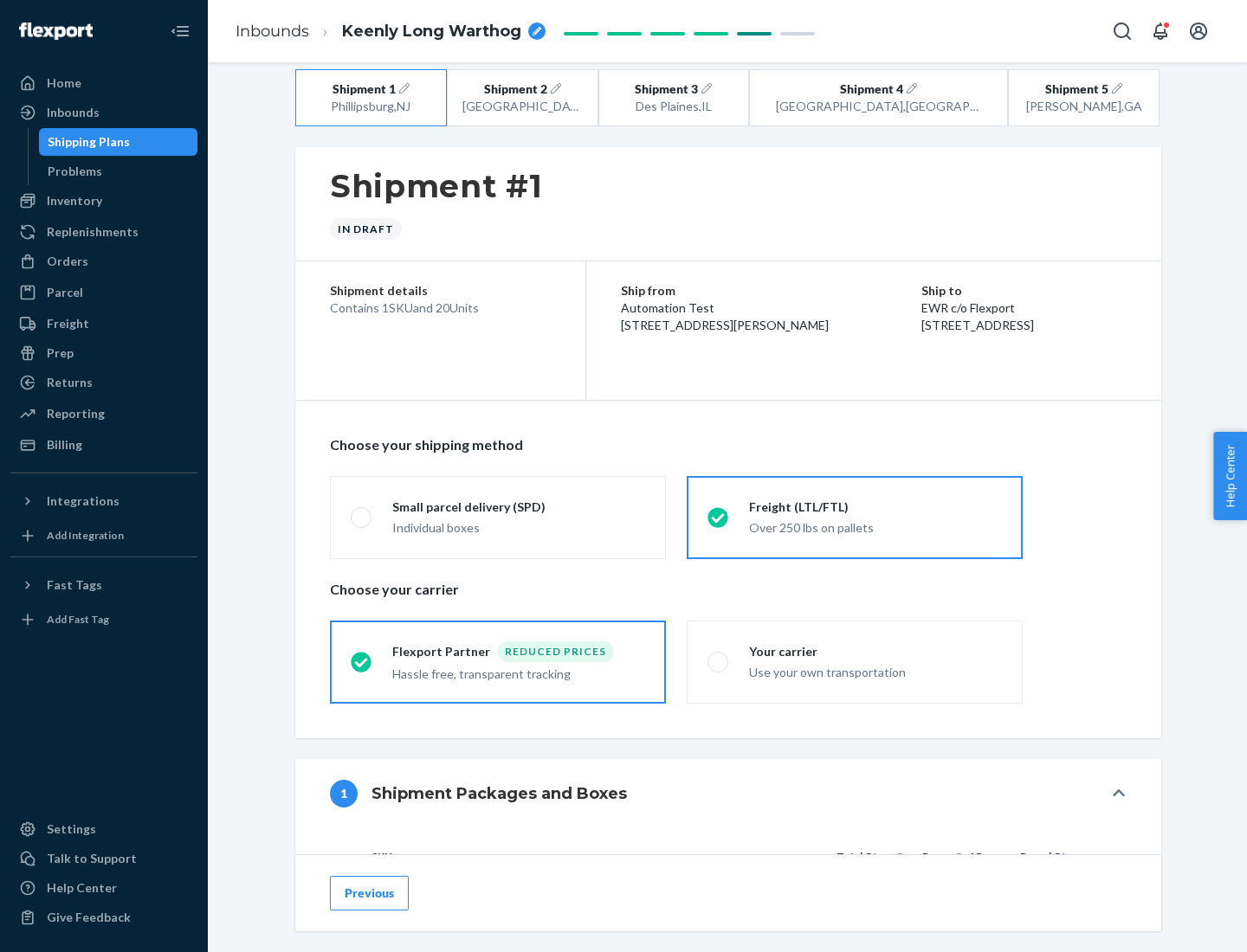
scroll to position [164, 0]
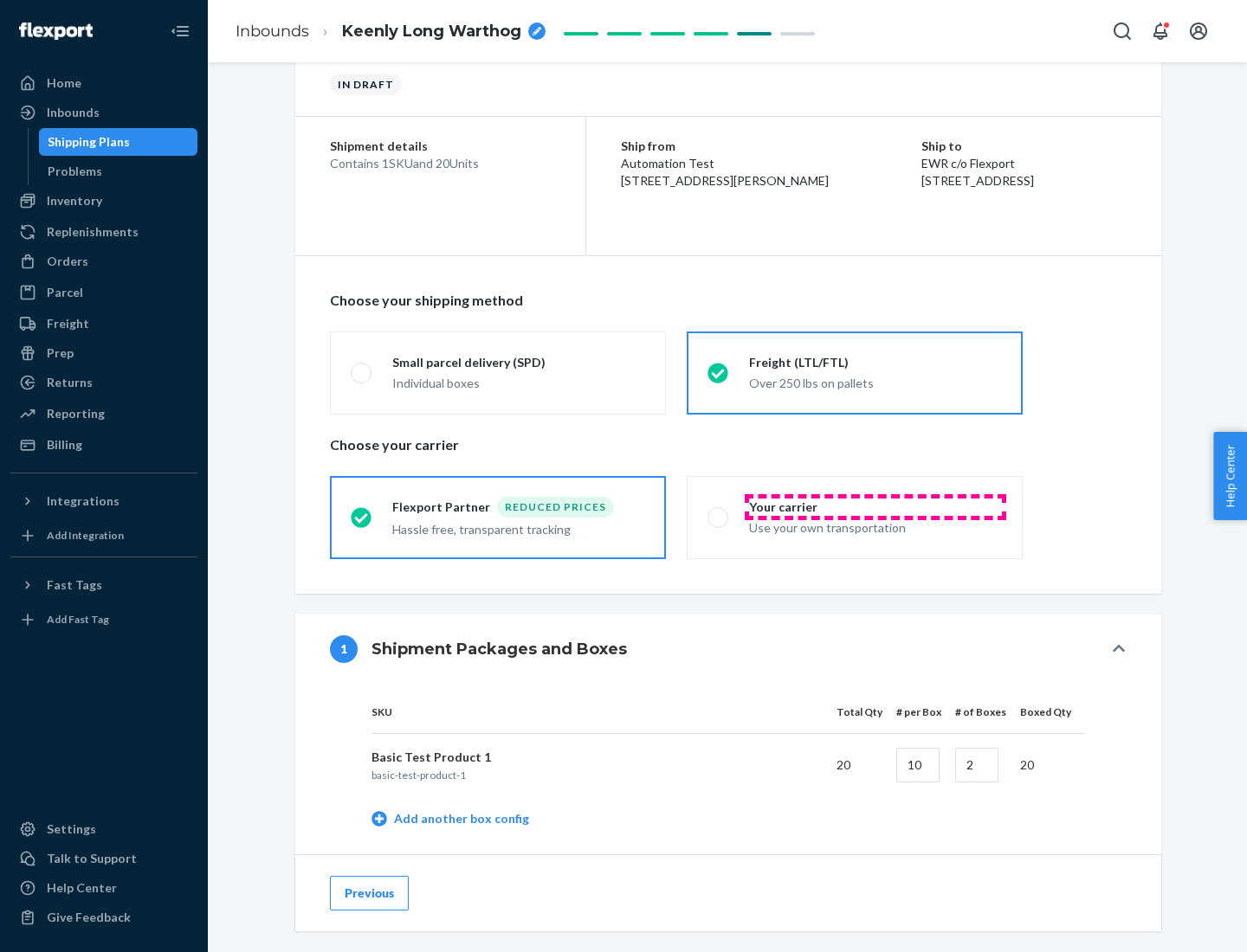
click at [875, 506] on div "Your carrier" at bounding box center [875, 508] width 253 height 18
click at [718, 512] on input "Your carrier Use your own transportation" at bounding box center [712, 517] width 11 height 11
radio input "true"
radio input "false"
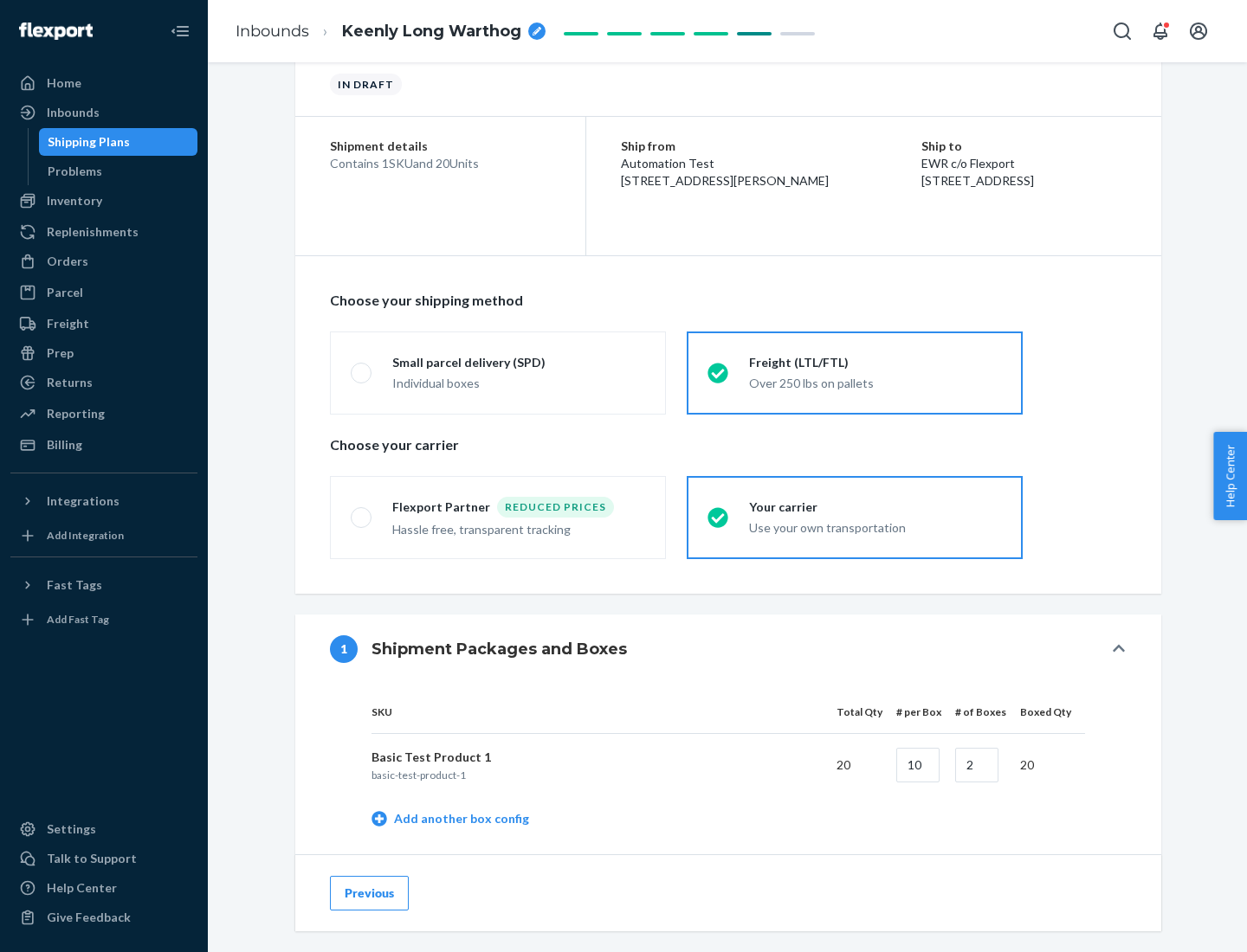
scroll to position [548, 0]
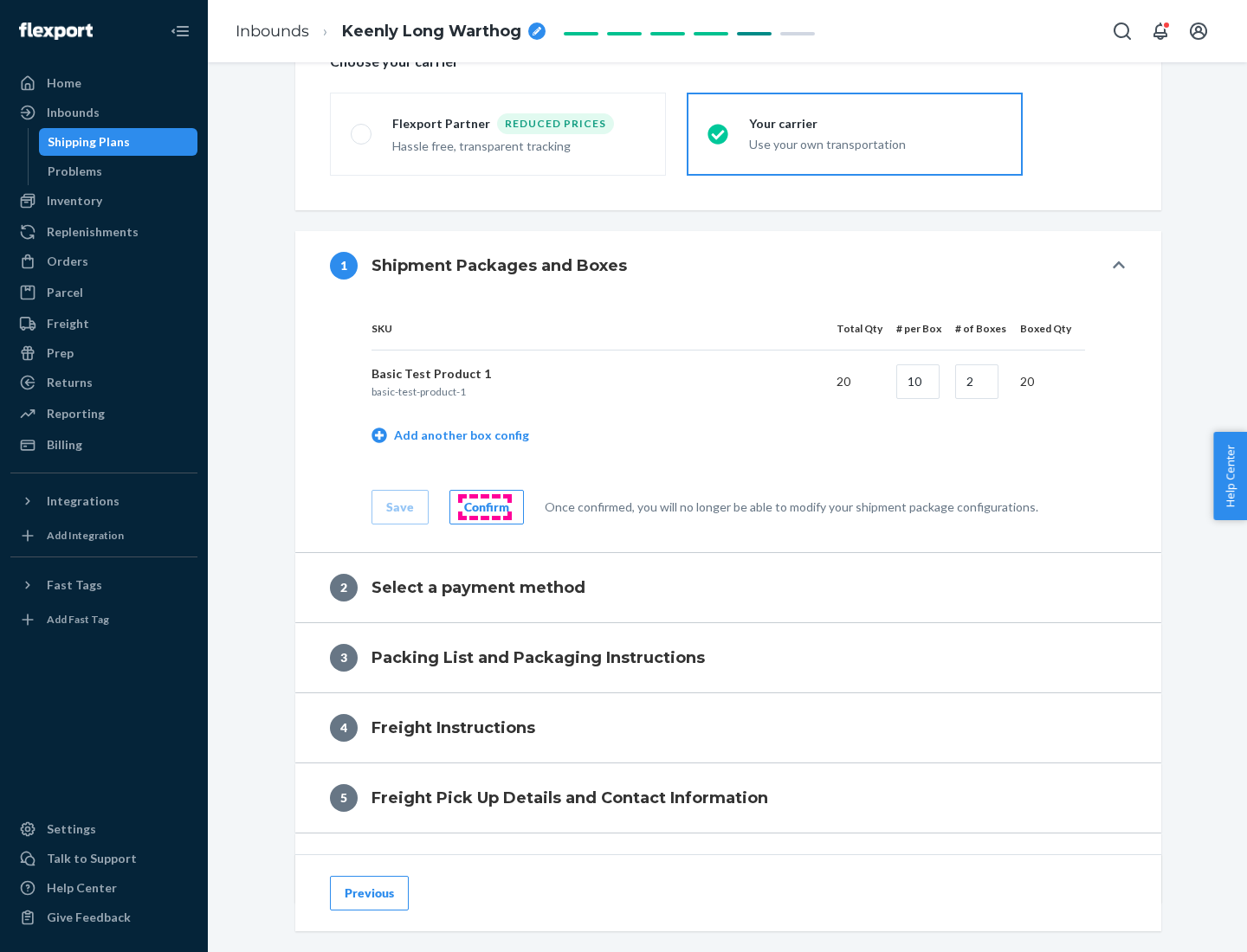
click at [484, 506] on div "Confirm" at bounding box center [486, 508] width 45 height 18
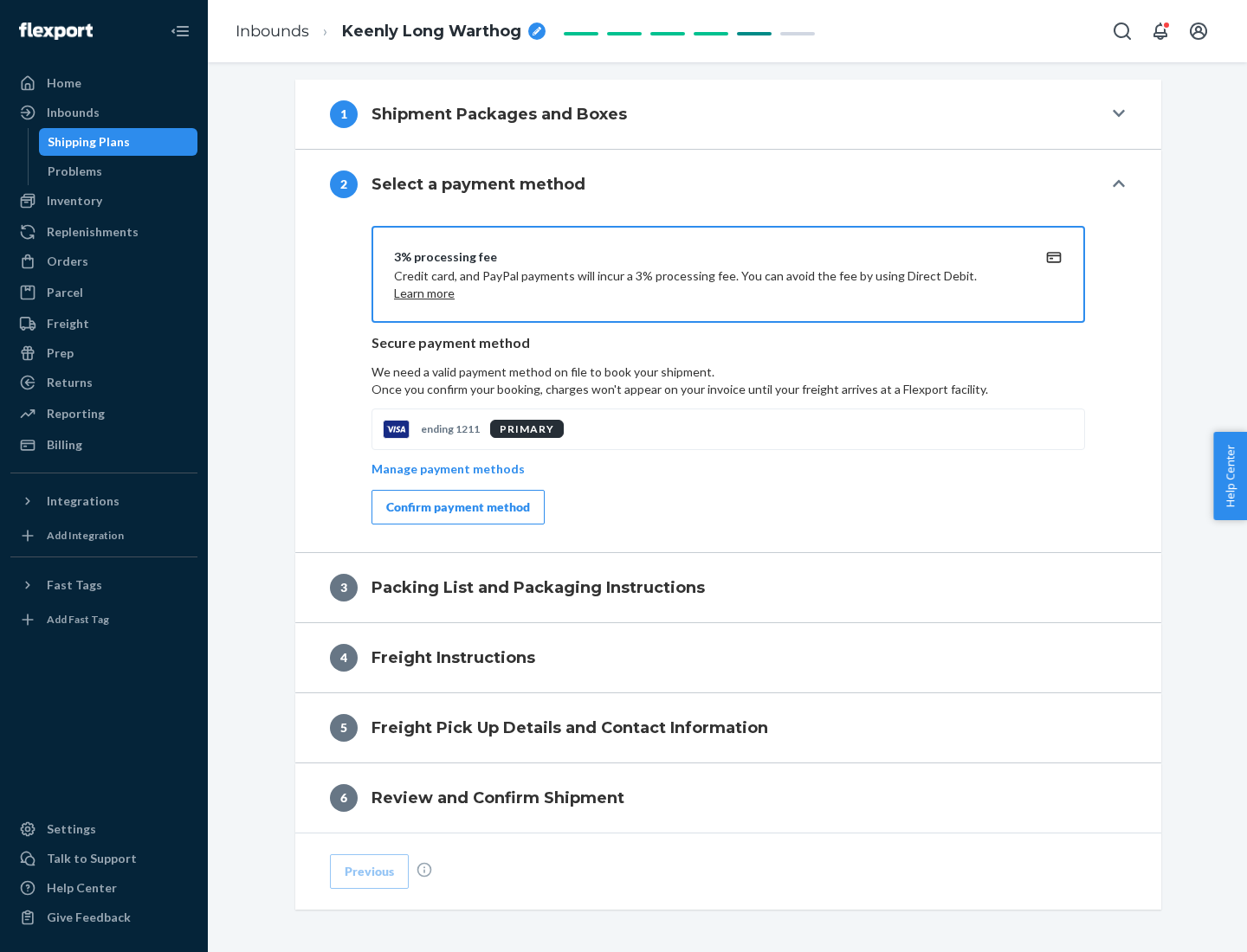
click at [457, 507] on div "Confirm payment method" at bounding box center [458, 508] width 144 height 18
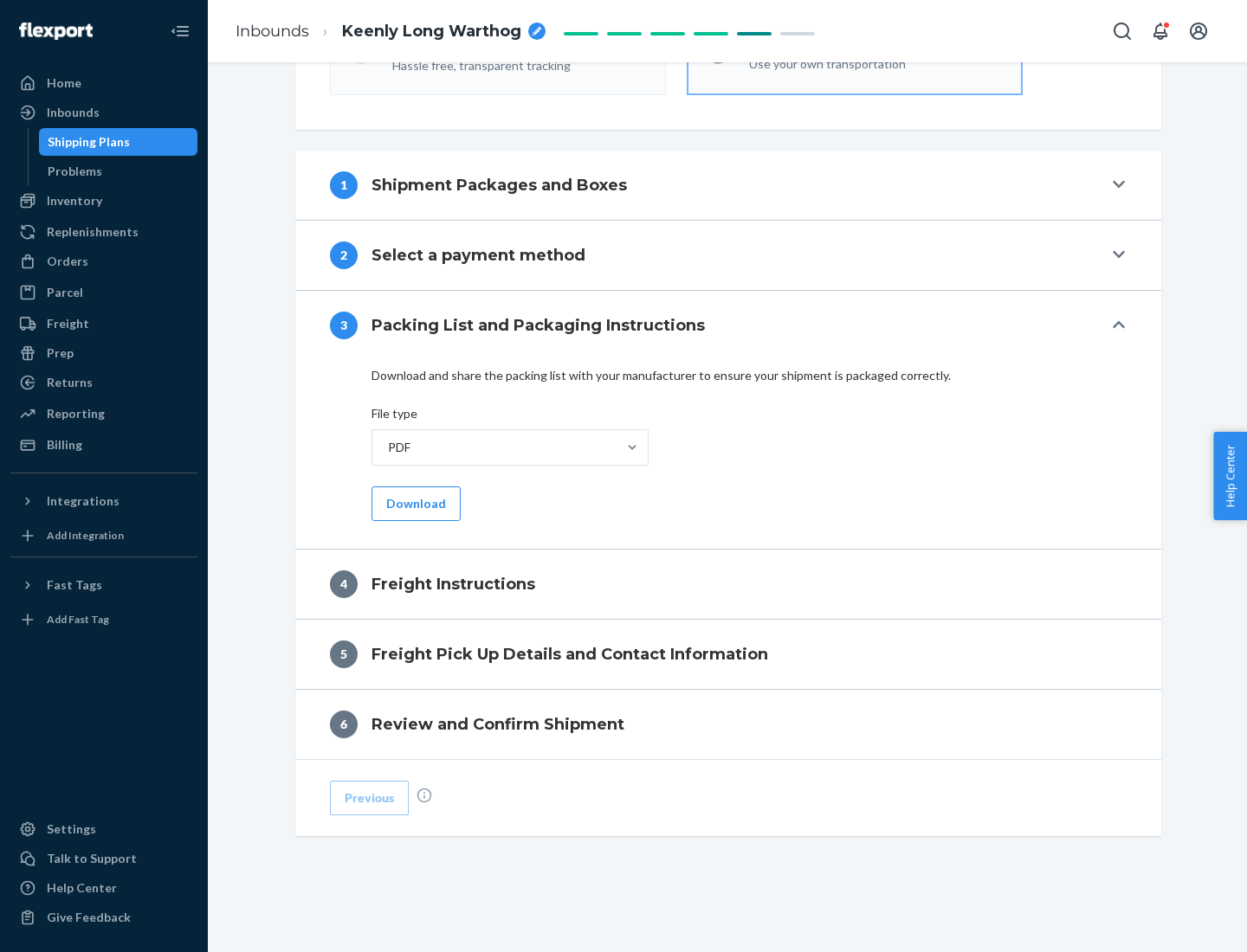
scroll to position [624, 0]
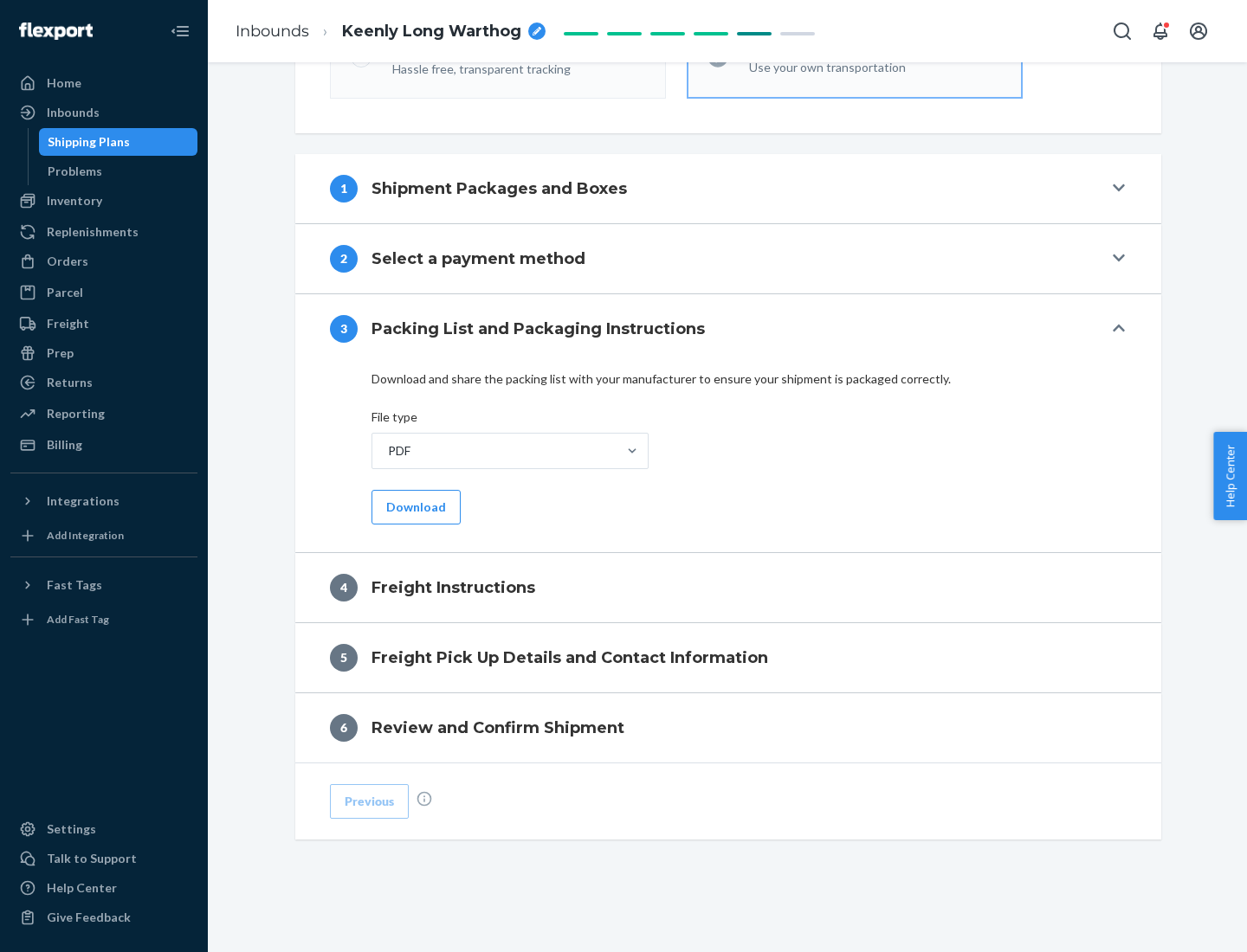
click at [414, 506] on button "Download" at bounding box center [416, 507] width 89 height 35
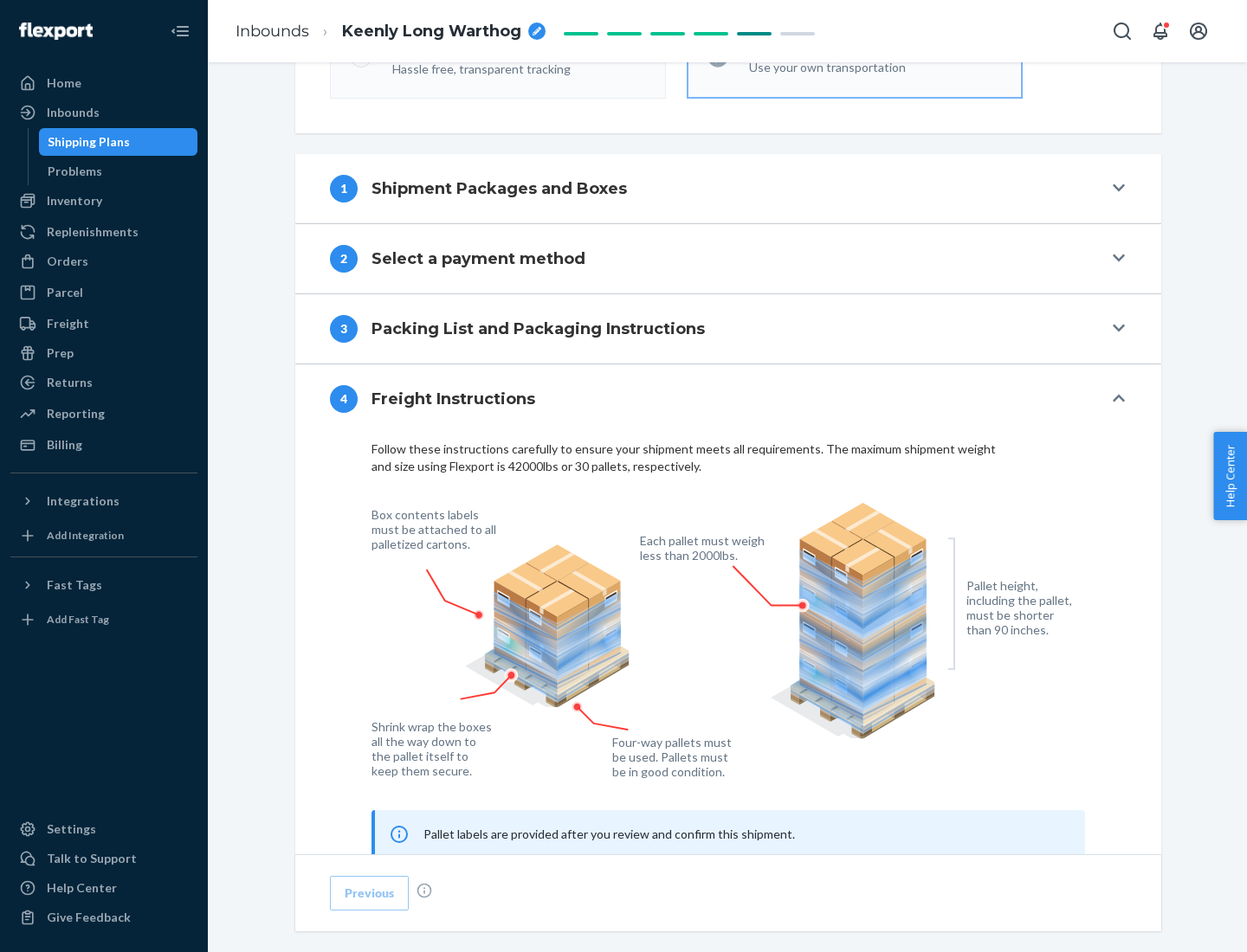
scroll to position [1047, 0]
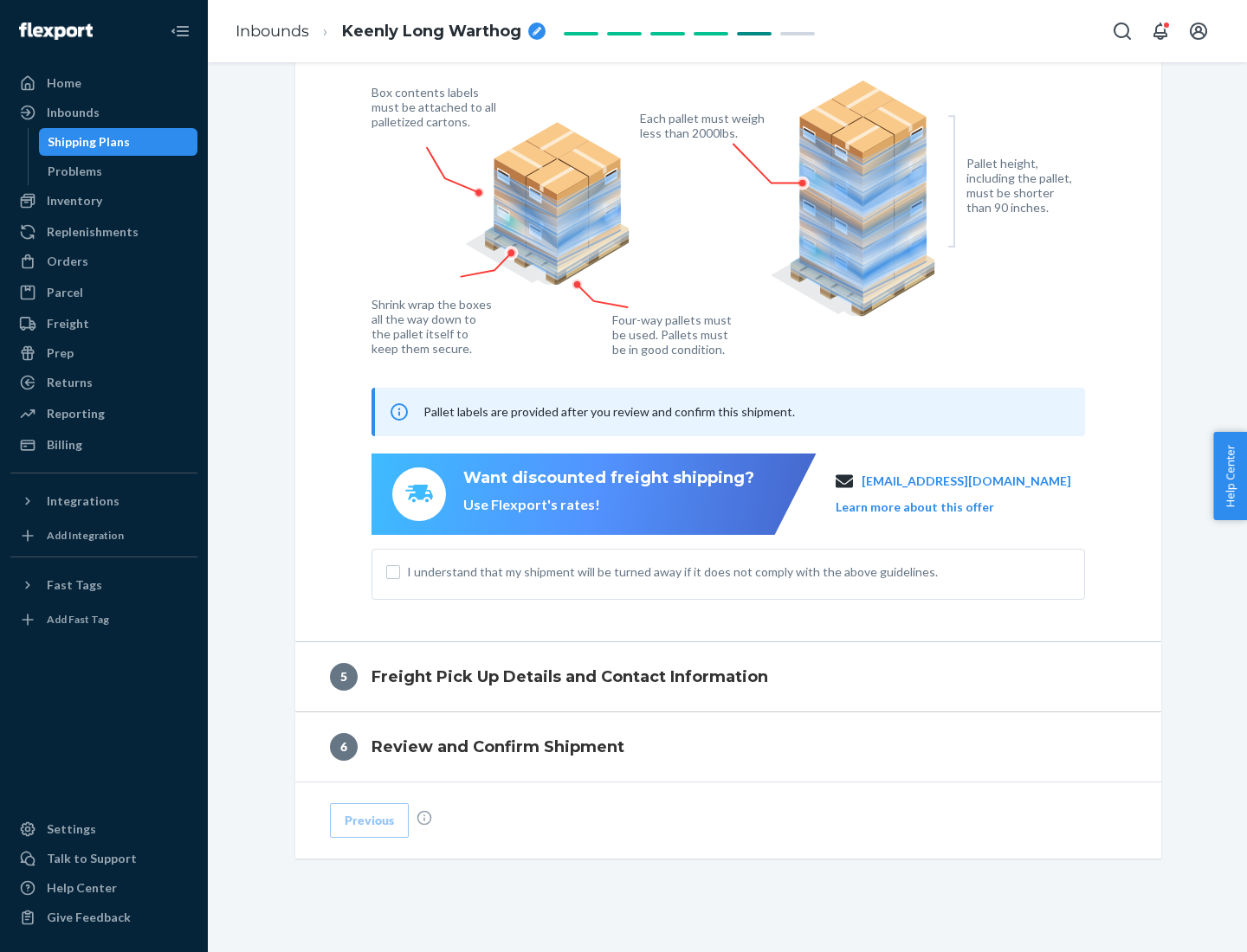
click at [936, 506] on button "Learn more about this offer" at bounding box center [915, 508] width 159 height 18
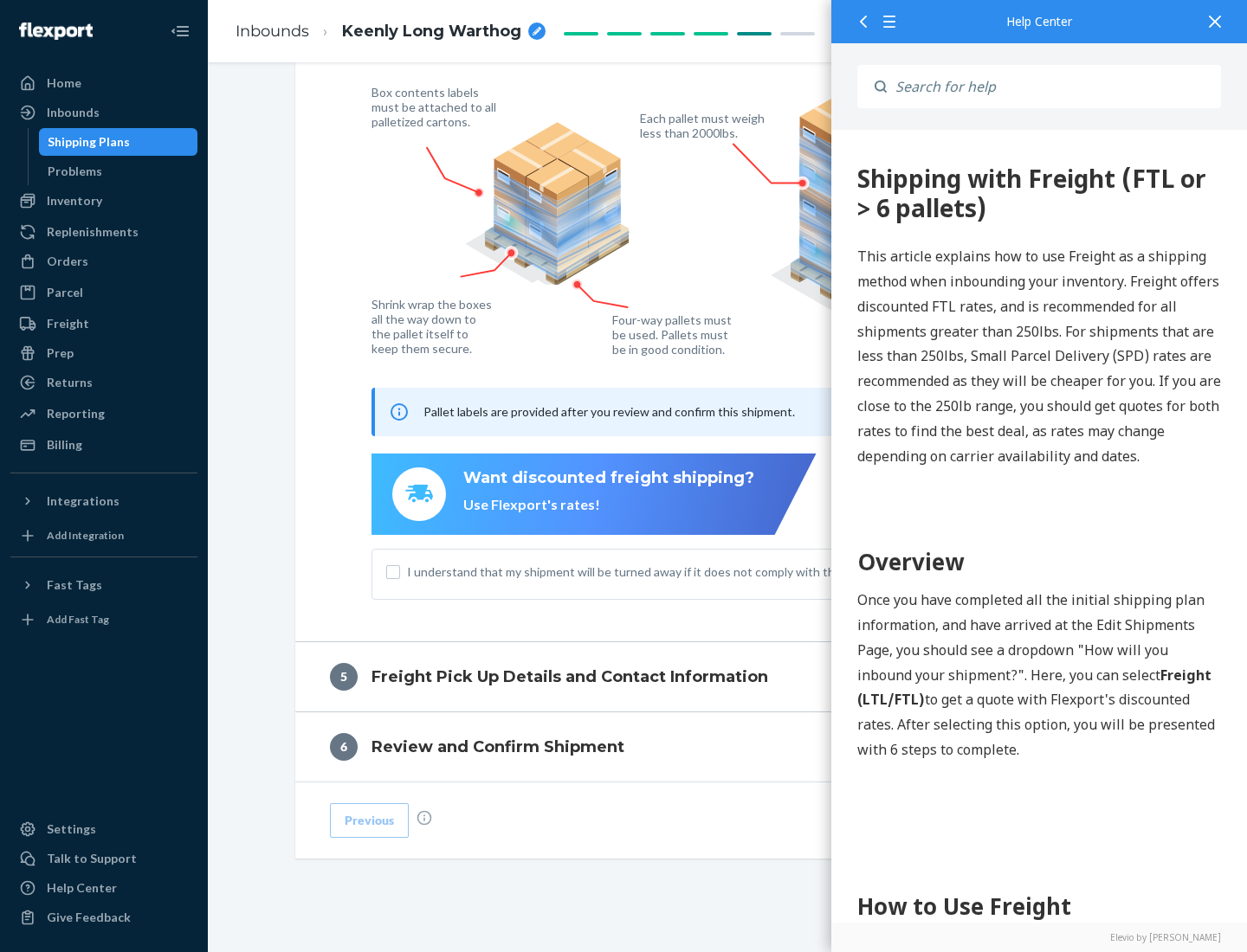
scroll to position [0, 0]
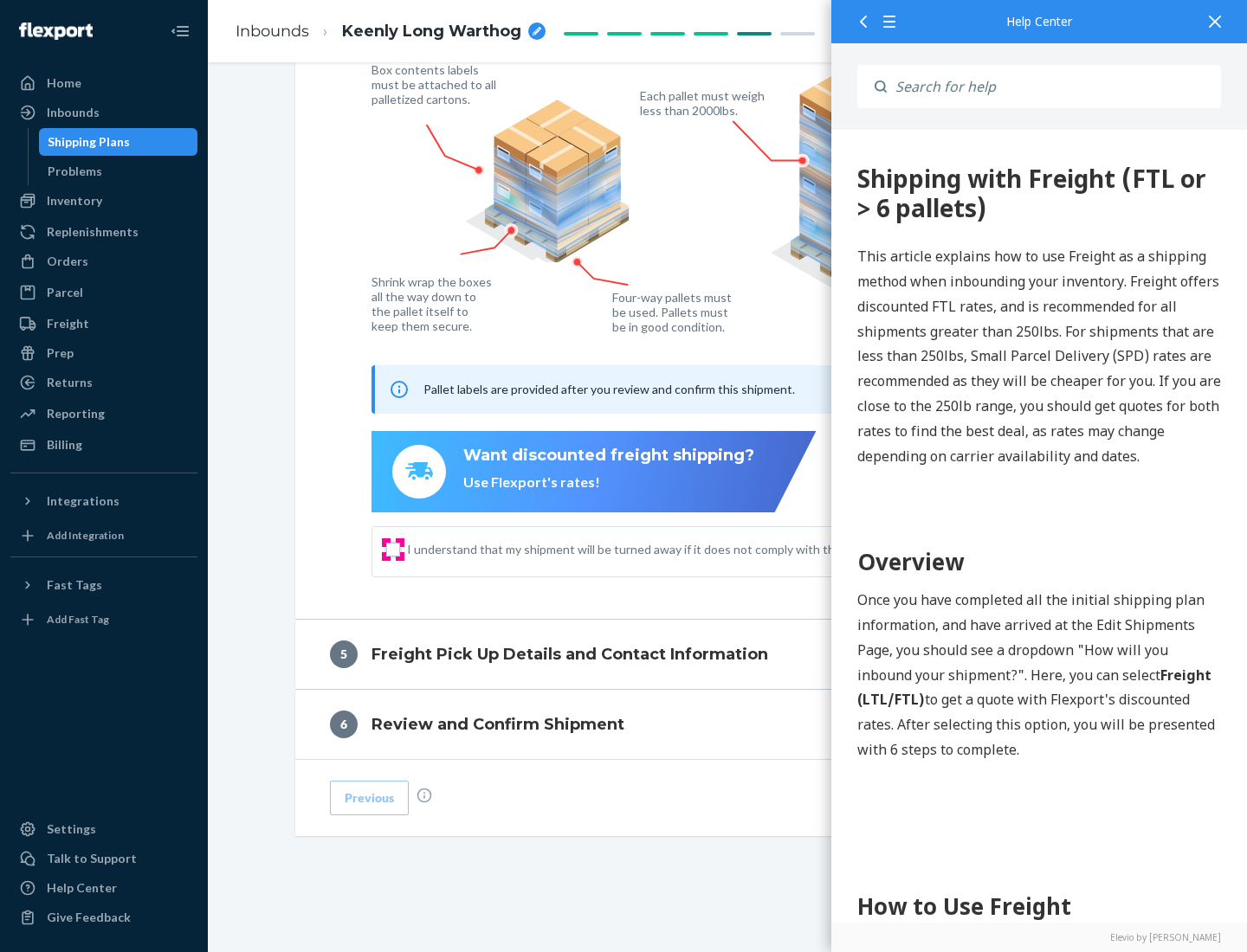
click at [393, 549] on input "I understand that my shipment will be turned away if it does not comply with th…" at bounding box center [393, 549] width 14 height 14
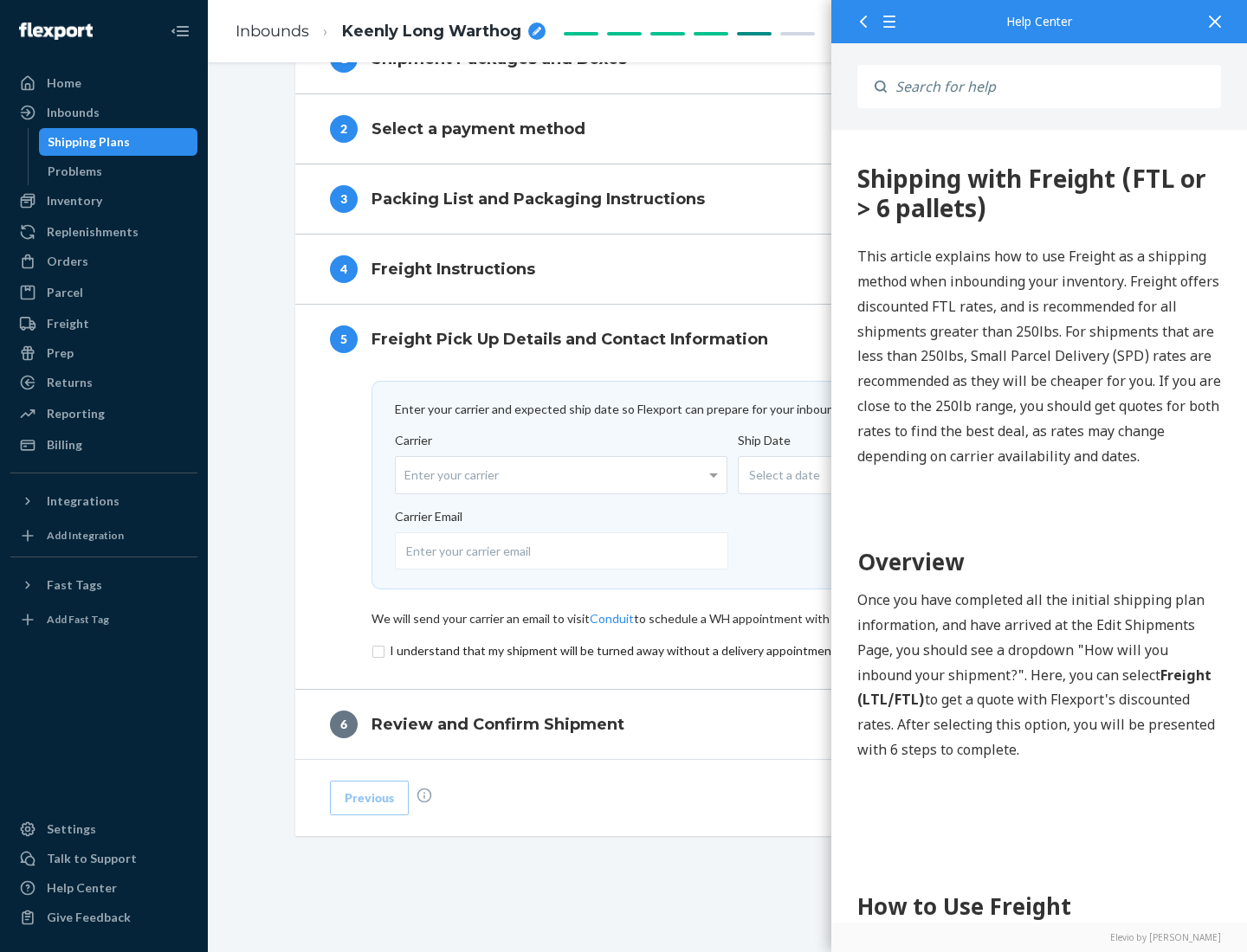
scroll to position [754, 0]
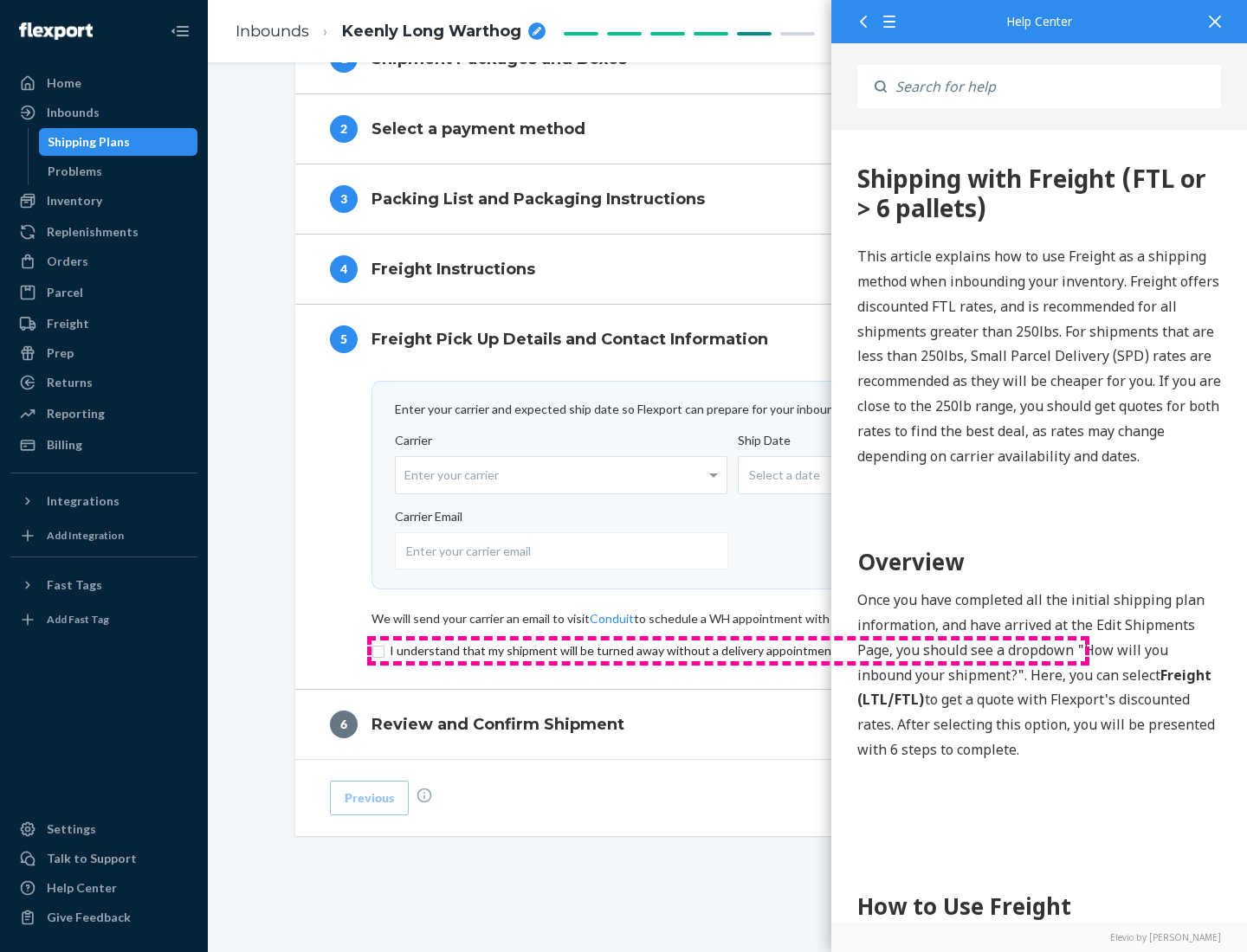
click at [728, 650] on input "checkbox" at bounding box center [728, 650] width 713 height 21
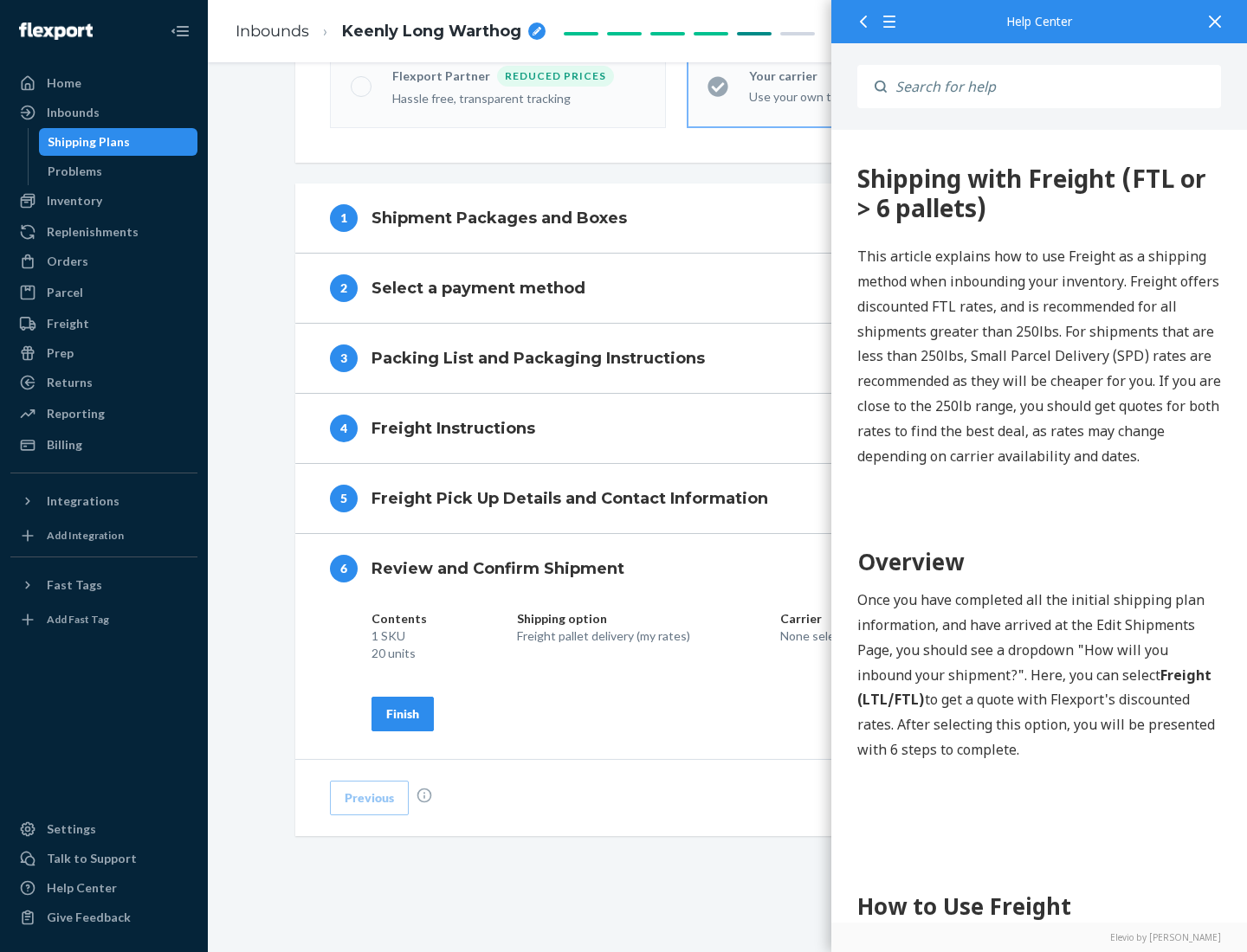
scroll to position [595, 0]
click at [403, 713] on div "Finish" at bounding box center [402, 714] width 33 height 18
